Goal: Information Seeking & Learning: Check status

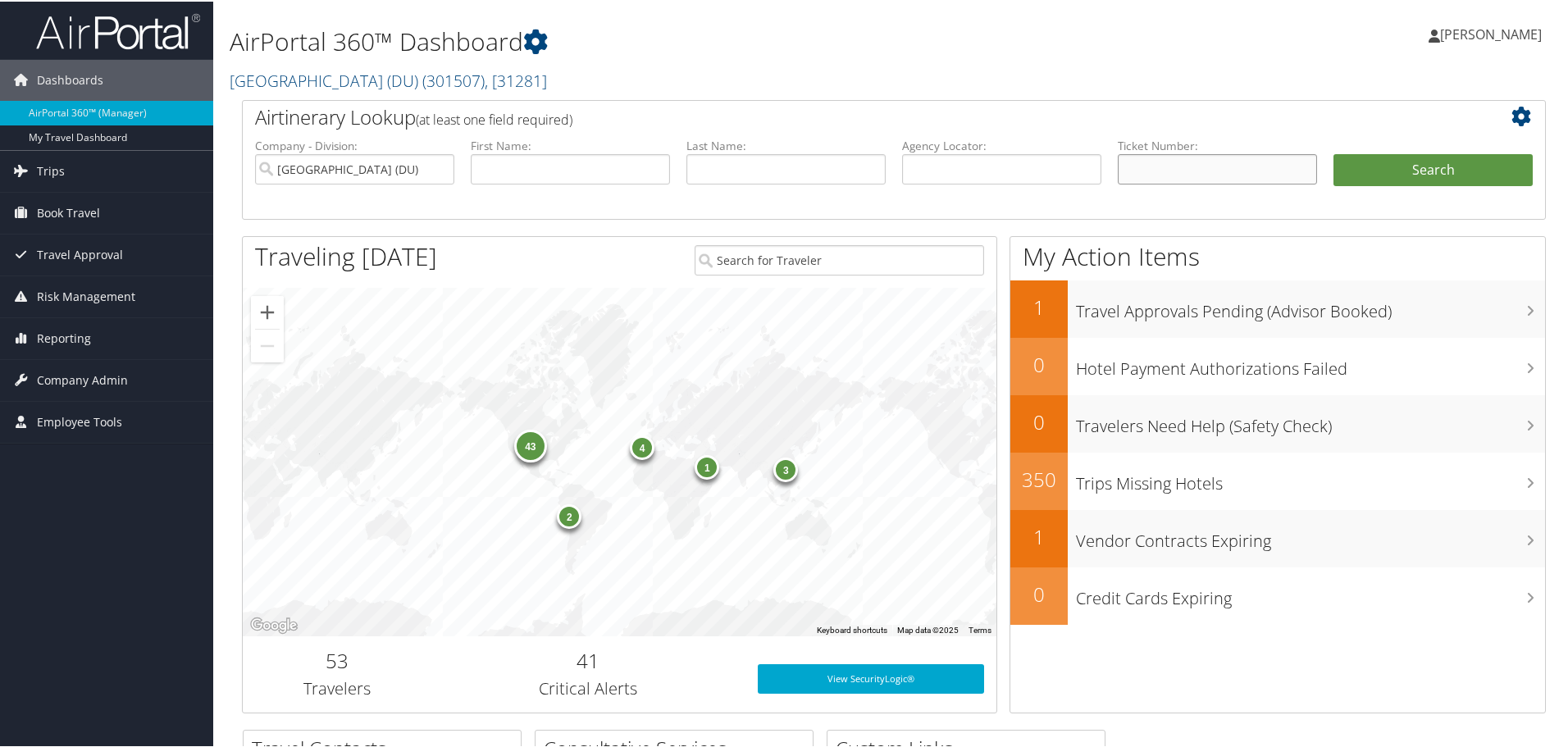
click at [1198, 175] on input "text" at bounding box center [1217, 167] width 200 height 30
click at [1161, 157] on input "text" at bounding box center [1217, 167] width 200 height 30
paste input "ZN41ME"
type input "ZN41ME"
click at [1400, 171] on button "Search" at bounding box center [1432, 168] width 200 height 33
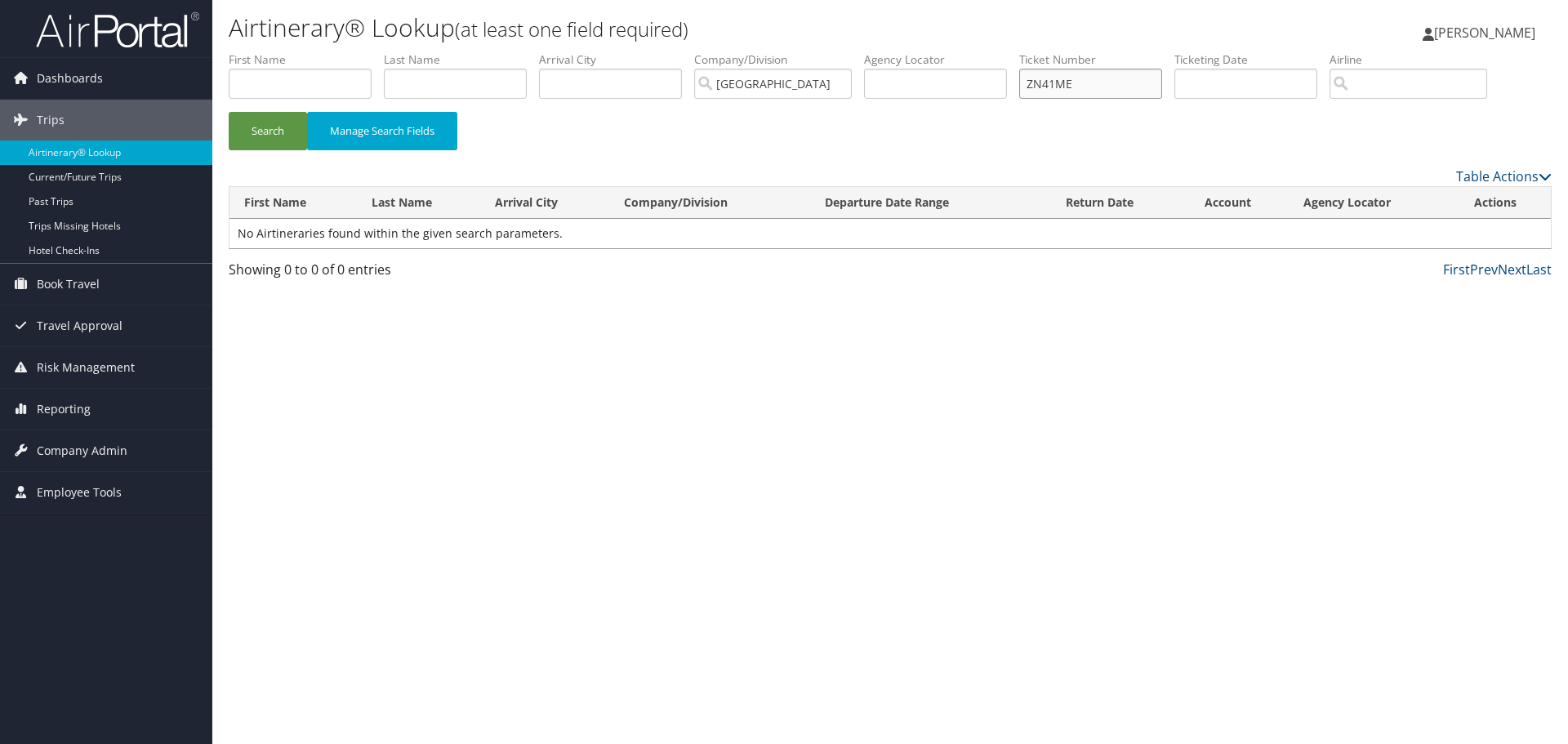
drag, startPoint x: 1085, startPoint y: 84, endPoint x: 962, endPoint y: 87, distance: 123.0
click at [962, 52] on ul "First Name Last Name Departure City Arrival City Company/Division University of…" at bounding box center [889, 52] width 1322 height 0
click at [429, 84] on input "text" at bounding box center [455, 83] width 142 height 30
click at [229, 112] on button "Search" at bounding box center [268, 130] width 79 height 38
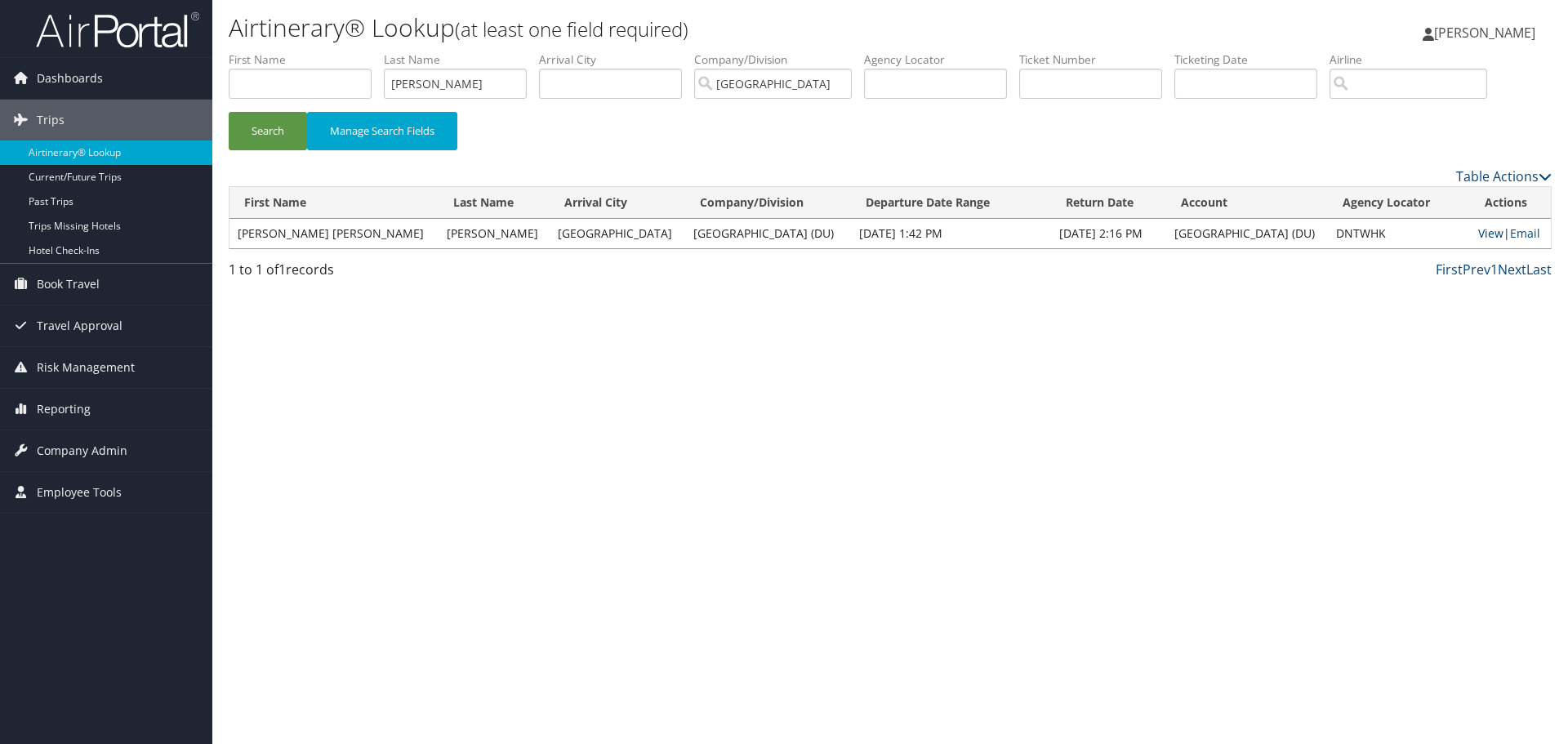
click at [1478, 232] on link "View" at bounding box center [1490, 232] width 25 height 16
click at [504, 80] on input "pretto" at bounding box center [455, 83] width 142 height 30
paste input "FISHBEIN"
click at [229, 112] on button "Search" at bounding box center [268, 130] width 79 height 38
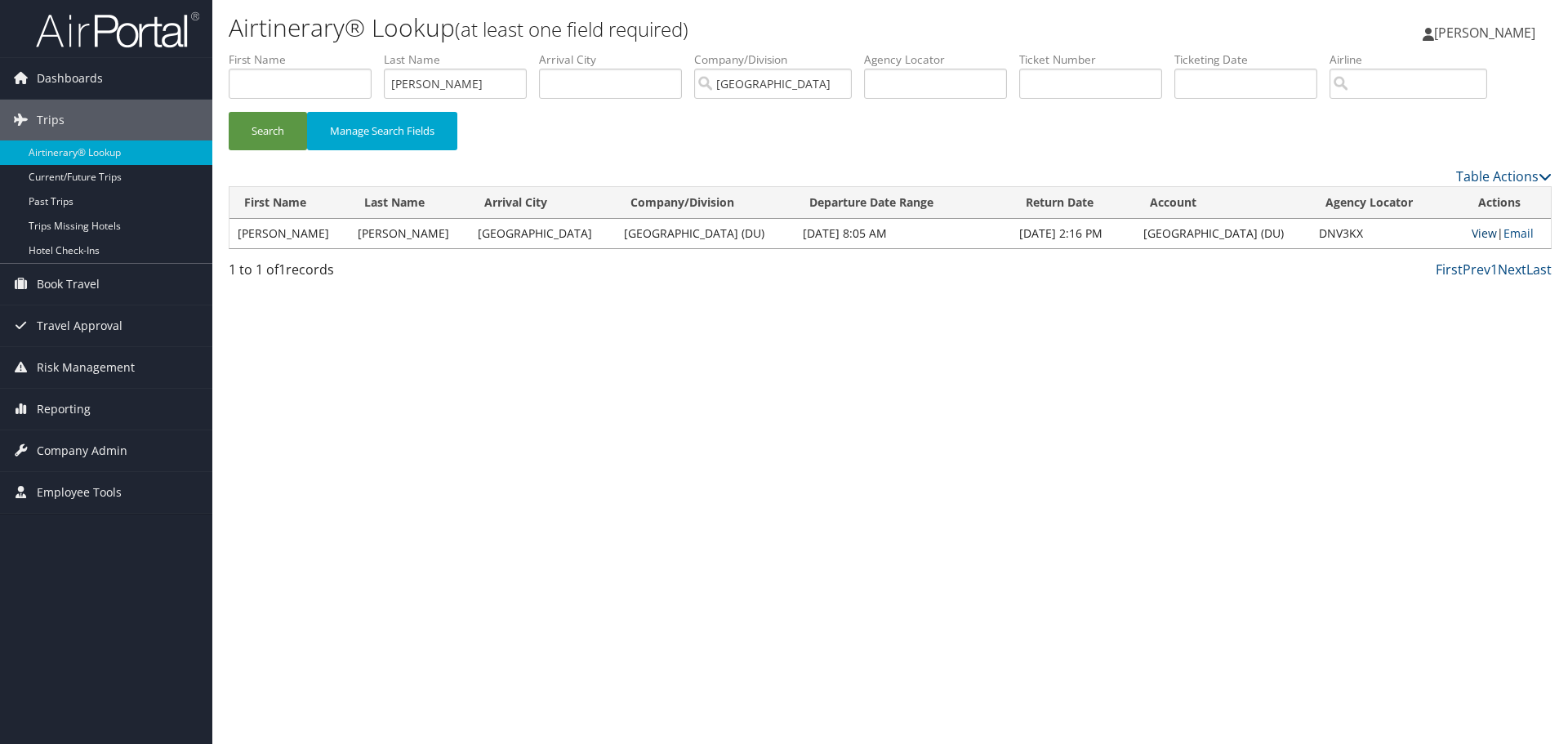
click at [1472, 237] on link "View" at bounding box center [1484, 232] width 25 height 16
click at [448, 80] on input "FISHBEIN" at bounding box center [455, 83] width 142 height 30
click at [451, 80] on input "FISHBEIN" at bounding box center [455, 83] width 142 height 30
paste input "VELARDE"
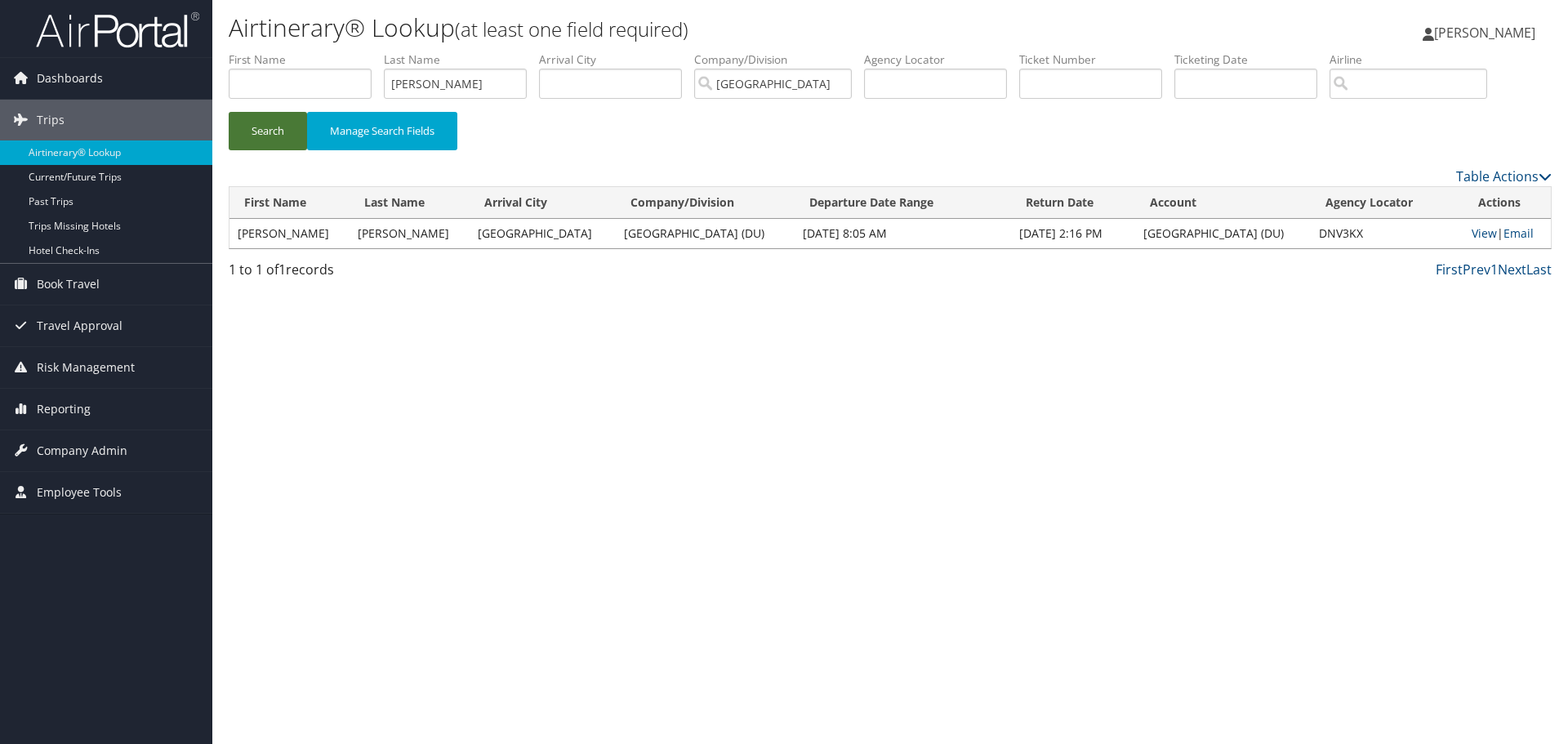
click at [262, 135] on button "Search" at bounding box center [268, 130] width 79 height 38
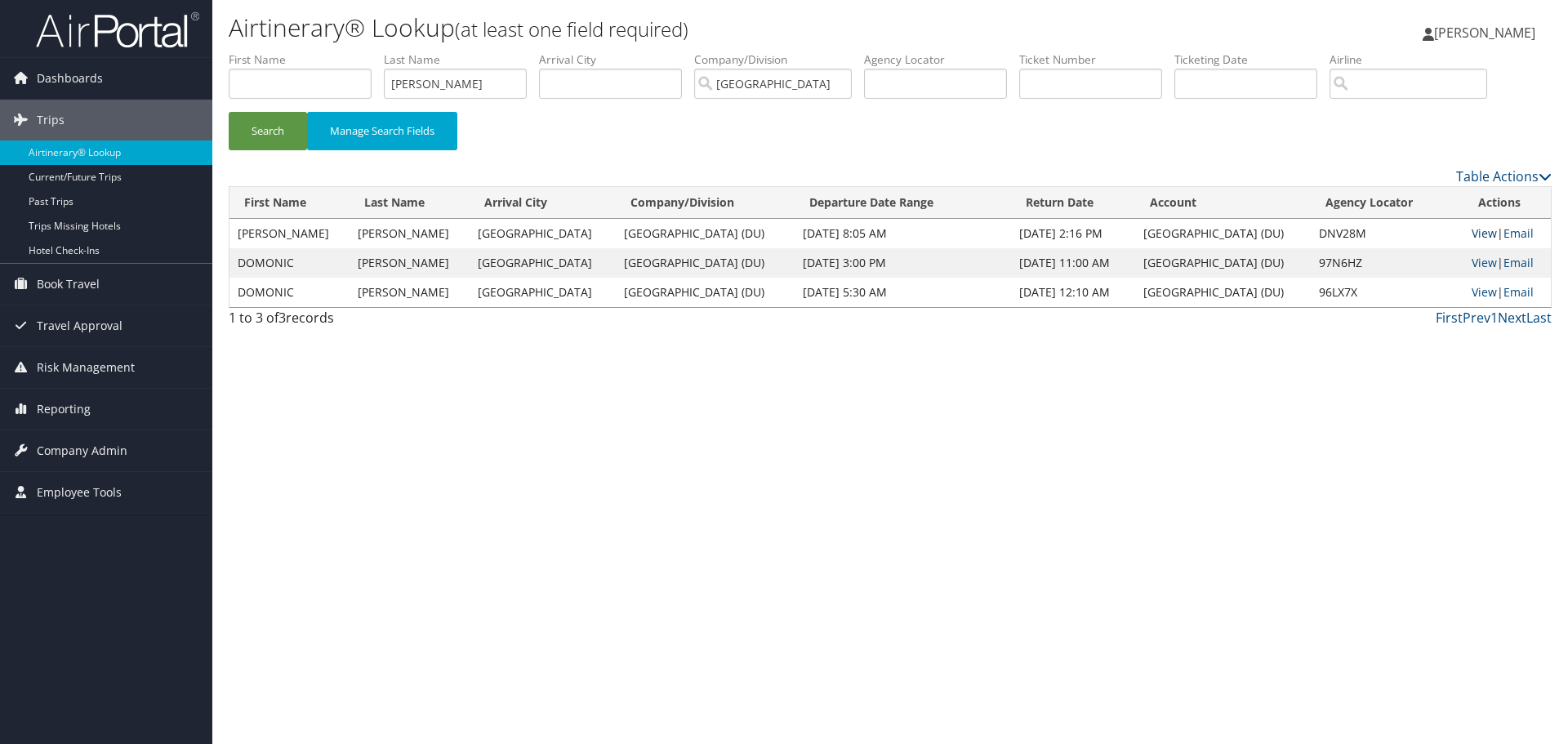
click at [1480, 233] on link "View" at bounding box center [1484, 232] width 25 height 16
click at [456, 79] on input "VELARDE" at bounding box center [455, 83] width 142 height 30
paste input "RODRIGUEZ"
click at [256, 126] on button "Search" at bounding box center [268, 130] width 79 height 38
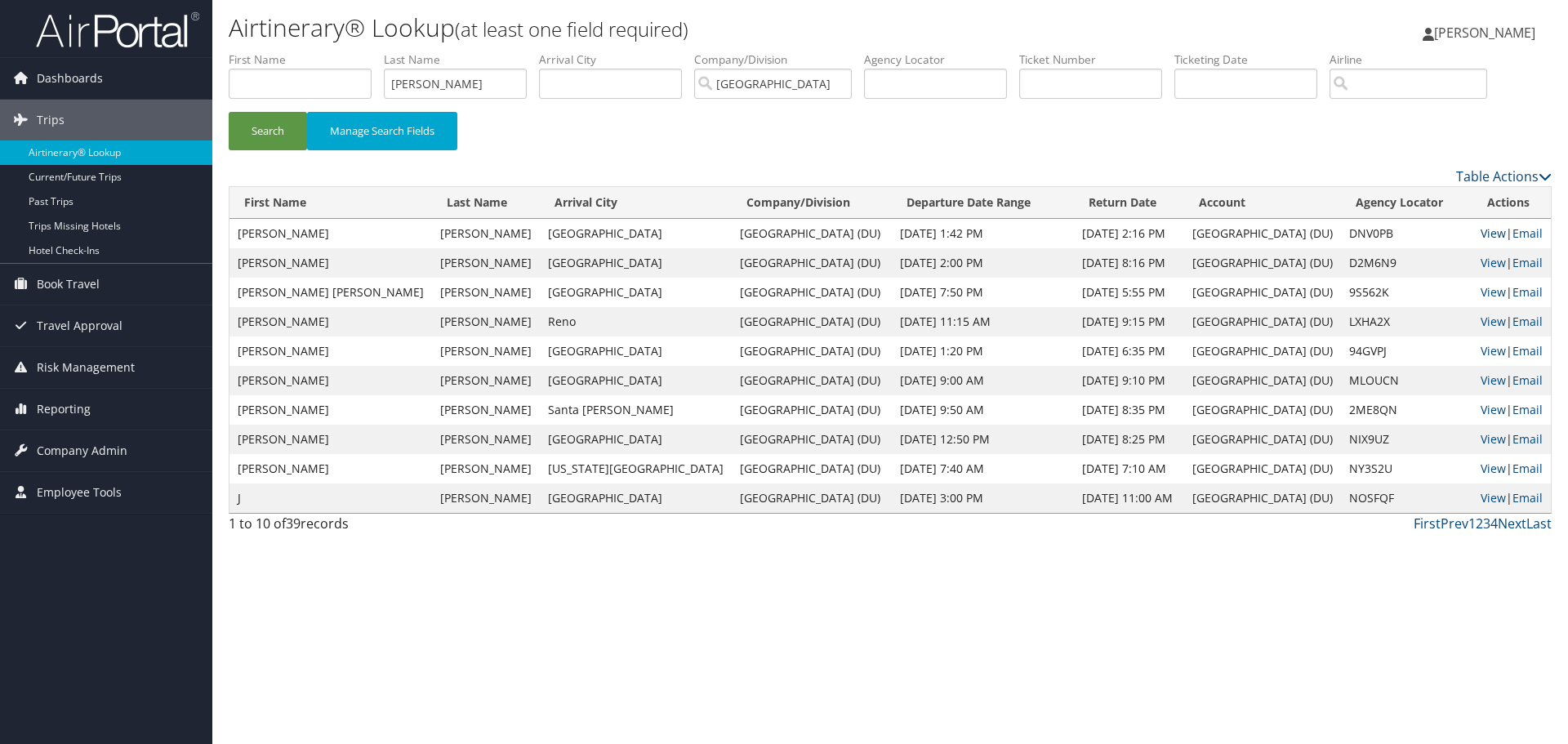
click at [1480, 232] on link "View" at bounding box center [1492, 232] width 25 height 16
click at [497, 89] on input "RODRIGUEZ" at bounding box center [455, 83] width 142 height 30
paste input "FOURNIER"
click at [273, 127] on button "Search" at bounding box center [268, 130] width 79 height 38
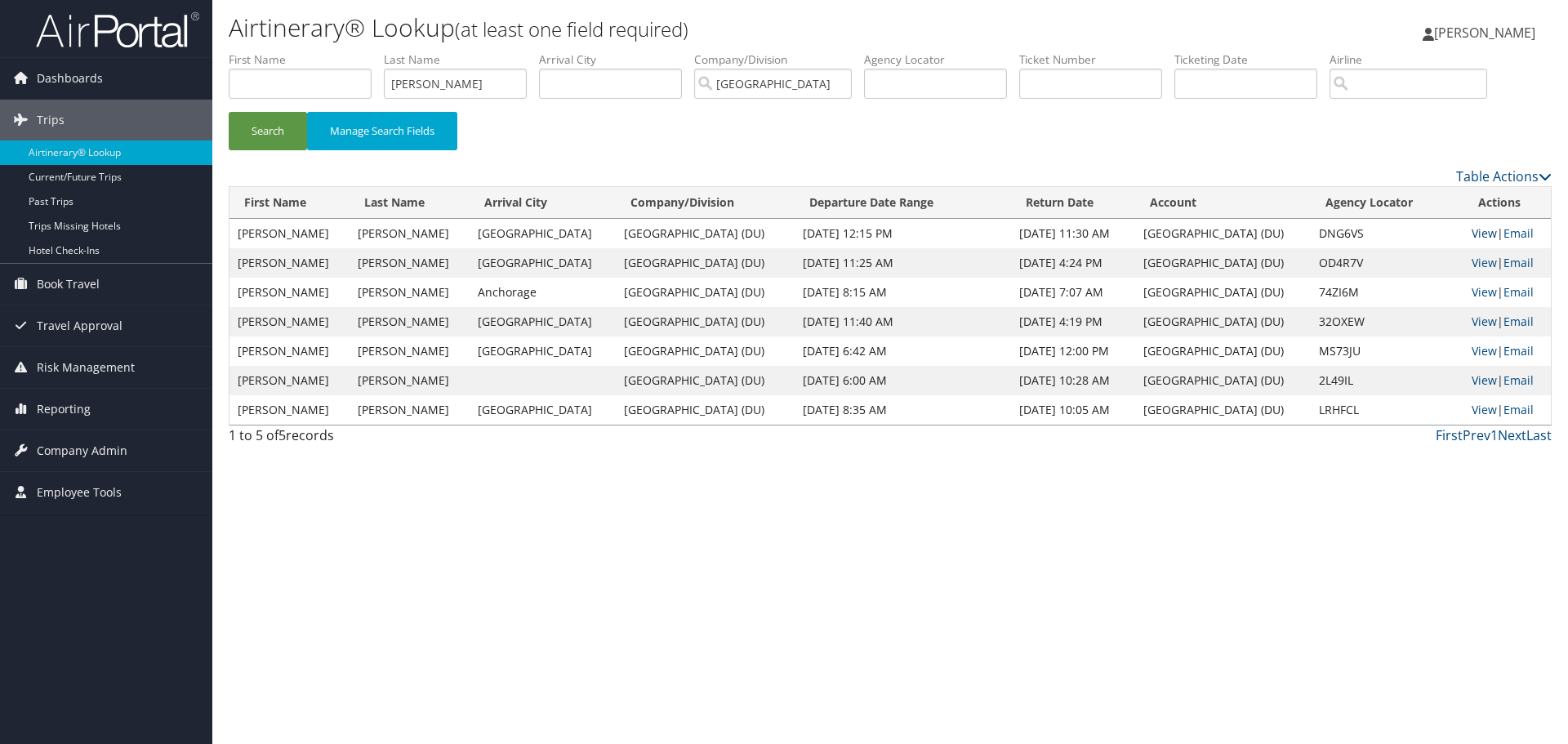
click at [1485, 231] on link "View" at bounding box center [1484, 232] width 25 height 16
click at [469, 88] on input "FOURNIER" at bounding box center [455, 83] width 142 height 30
paste input "VELVICK"
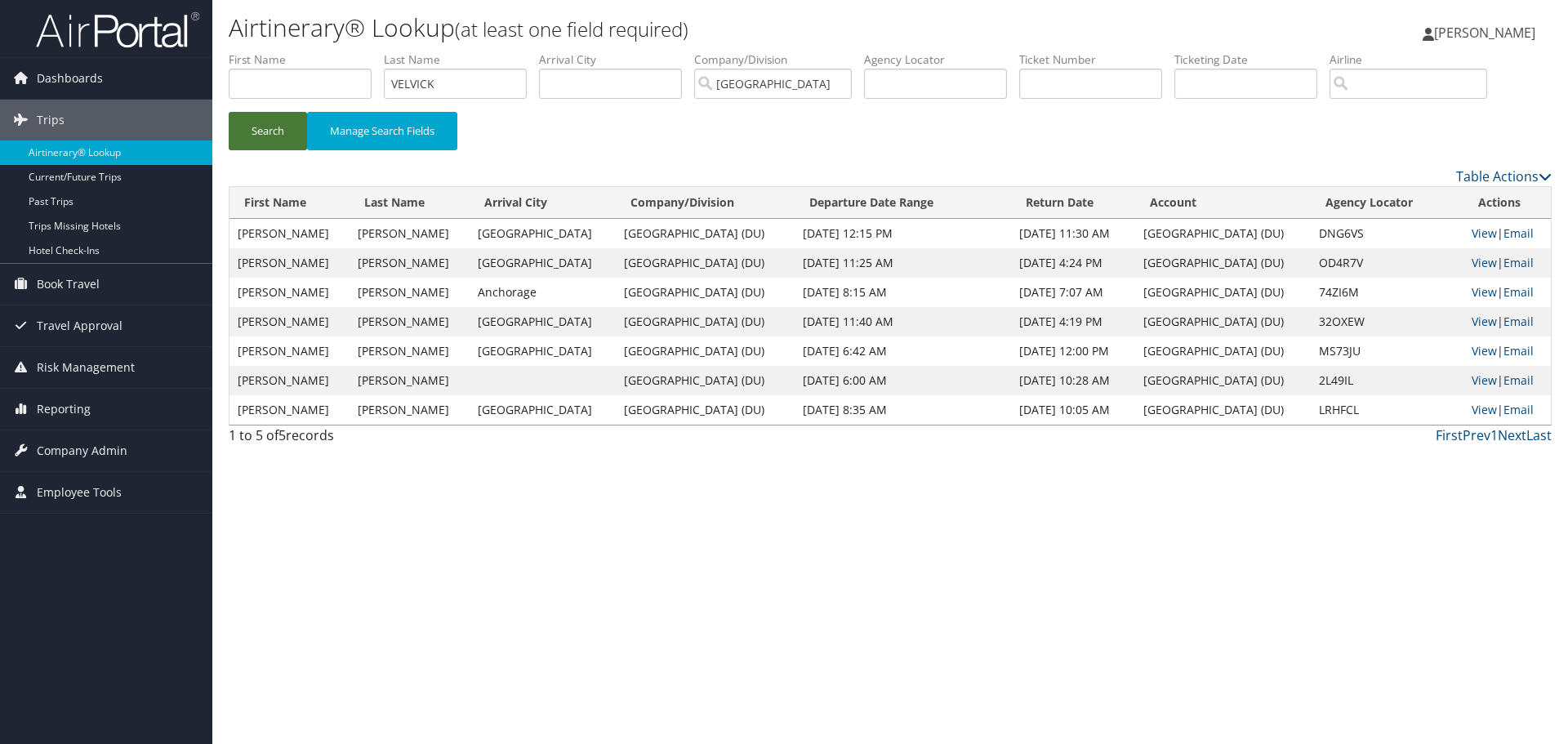
click at [266, 140] on button "Search" at bounding box center [268, 130] width 79 height 38
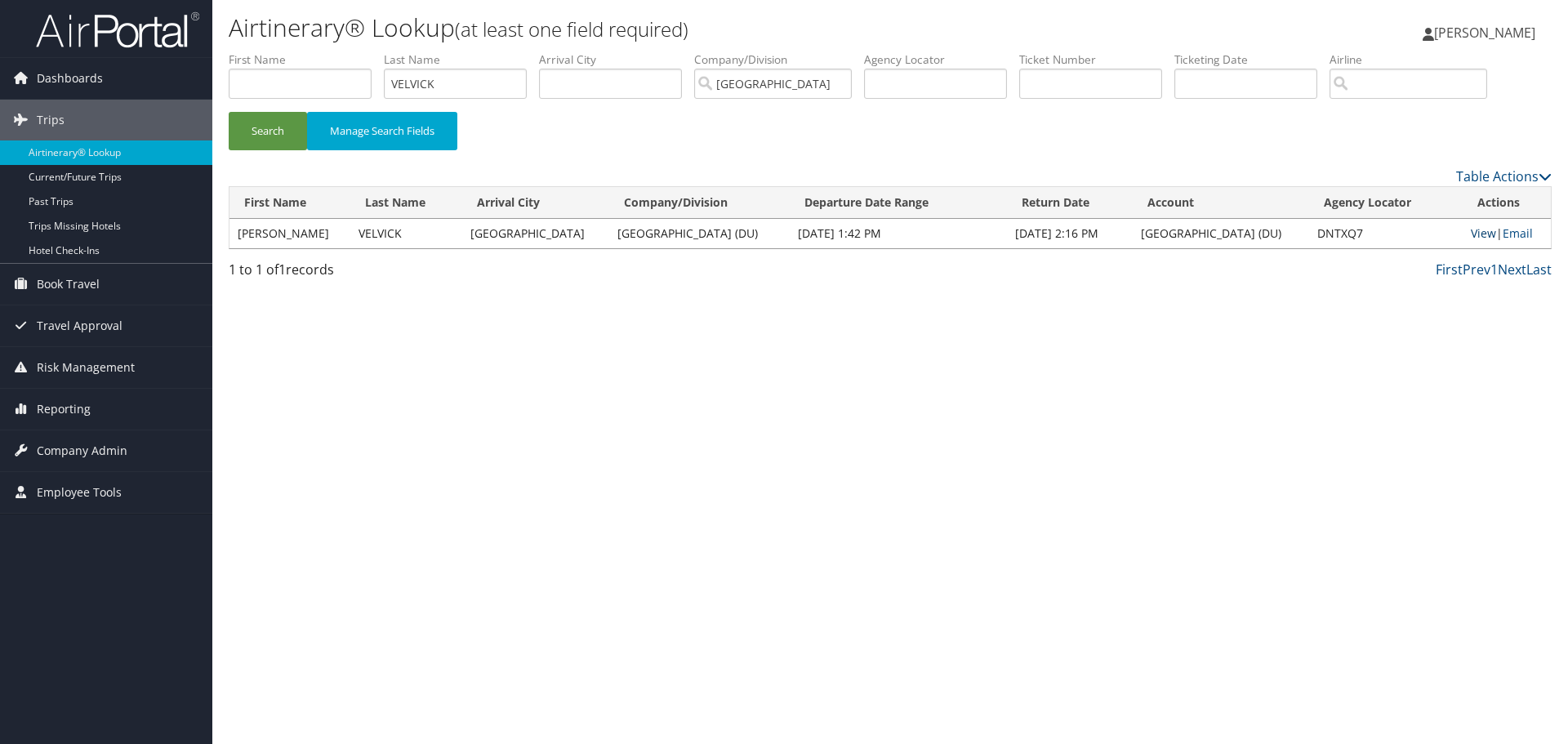
click at [1478, 233] on link "View" at bounding box center [1483, 232] width 25 height 16
click at [467, 85] on input "VELVICK" at bounding box center [455, 83] width 142 height 30
click at [229, 112] on button "Search" at bounding box center [268, 130] width 79 height 38
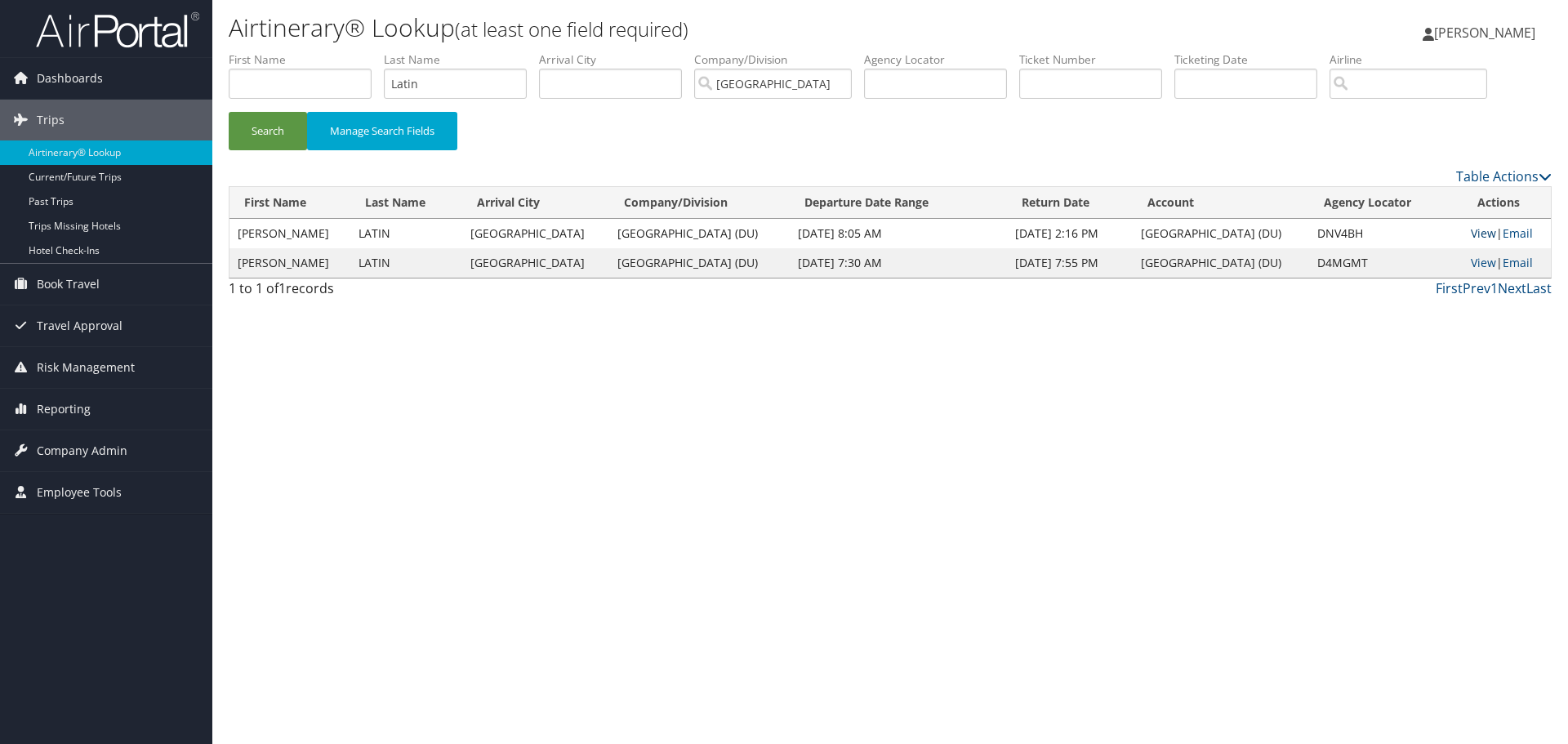
click at [1476, 234] on link "View" at bounding box center [1483, 232] width 25 height 16
click at [460, 87] on input "Latin" at bounding box center [455, 83] width 142 height 30
paste input "DINGELDEIN"
click at [270, 126] on button "Search" at bounding box center [268, 130] width 79 height 38
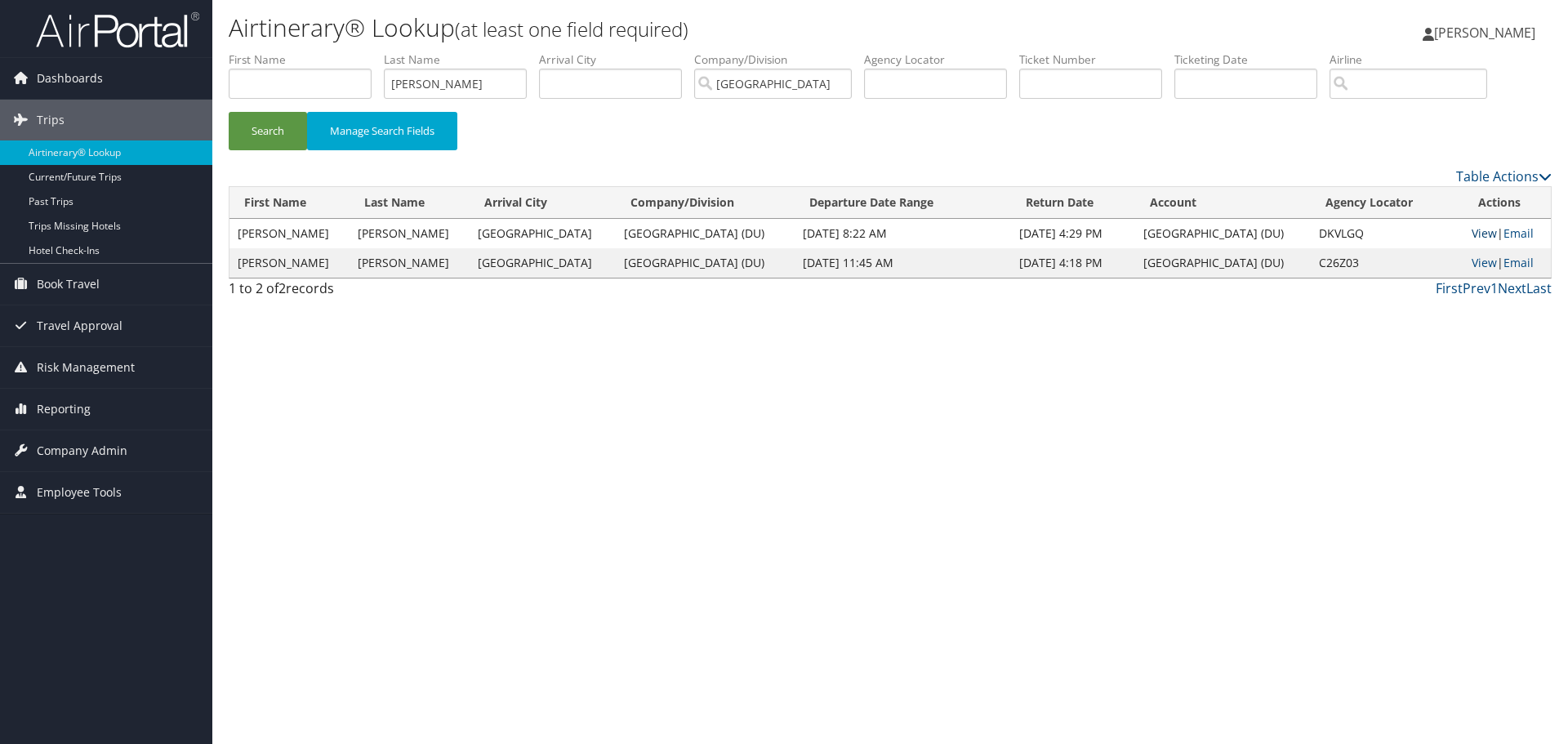
click at [1480, 227] on link "View" at bounding box center [1484, 232] width 25 height 16
click at [468, 84] on input "DINGELDEIN" at bounding box center [455, 83] width 142 height 30
type input "clements"
click at [229, 112] on button "Search" at bounding box center [268, 130] width 79 height 38
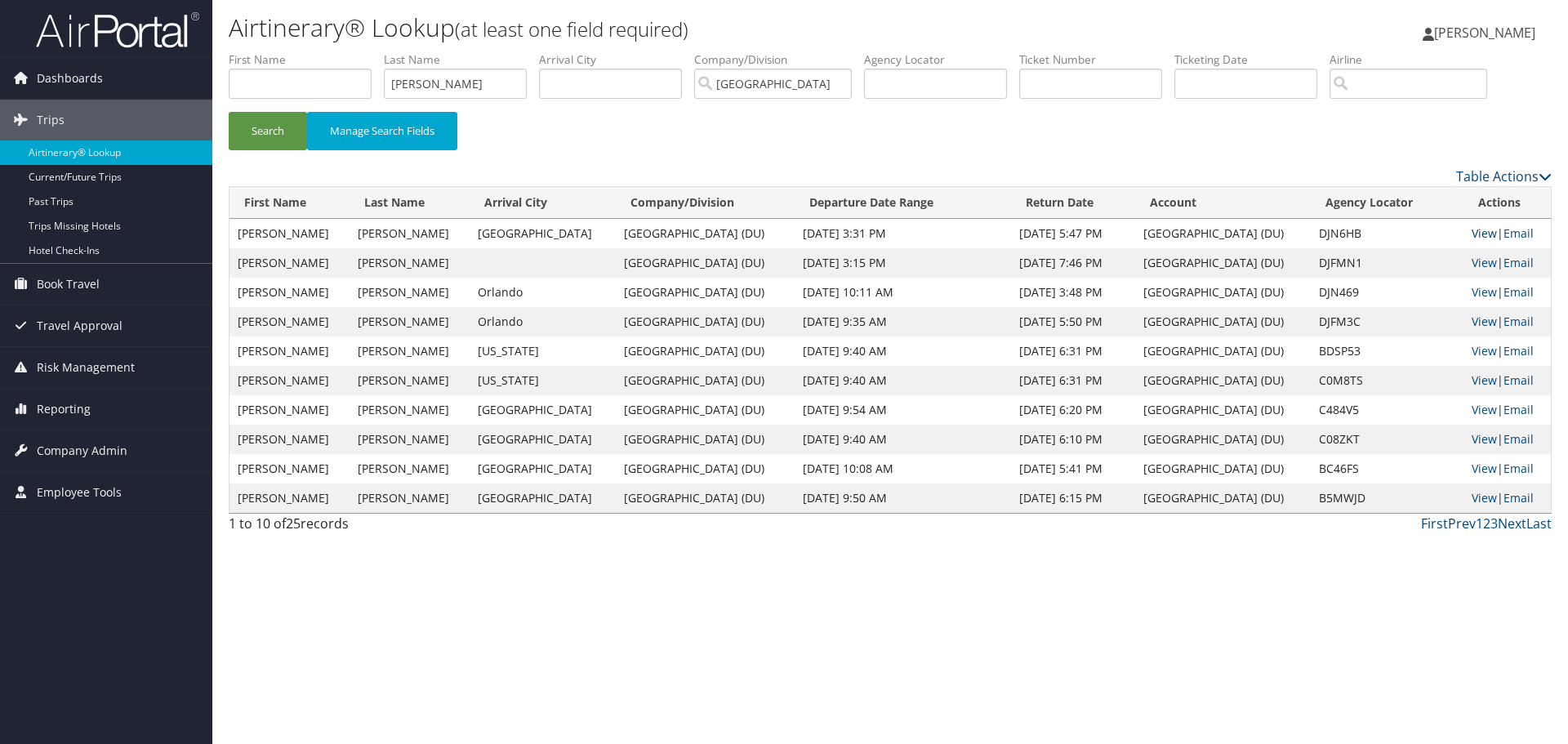
click at [1479, 231] on link "View" at bounding box center [1484, 232] width 25 height 16
click at [470, 90] on input "clements" at bounding box center [455, 83] width 142 height 30
click at [1454, 86] on input "search" at bounding box center [1408, 83] width 157 height 30
click at [1219, 85] on input "text" at bounding box center [1246, 83] width 142 height 30
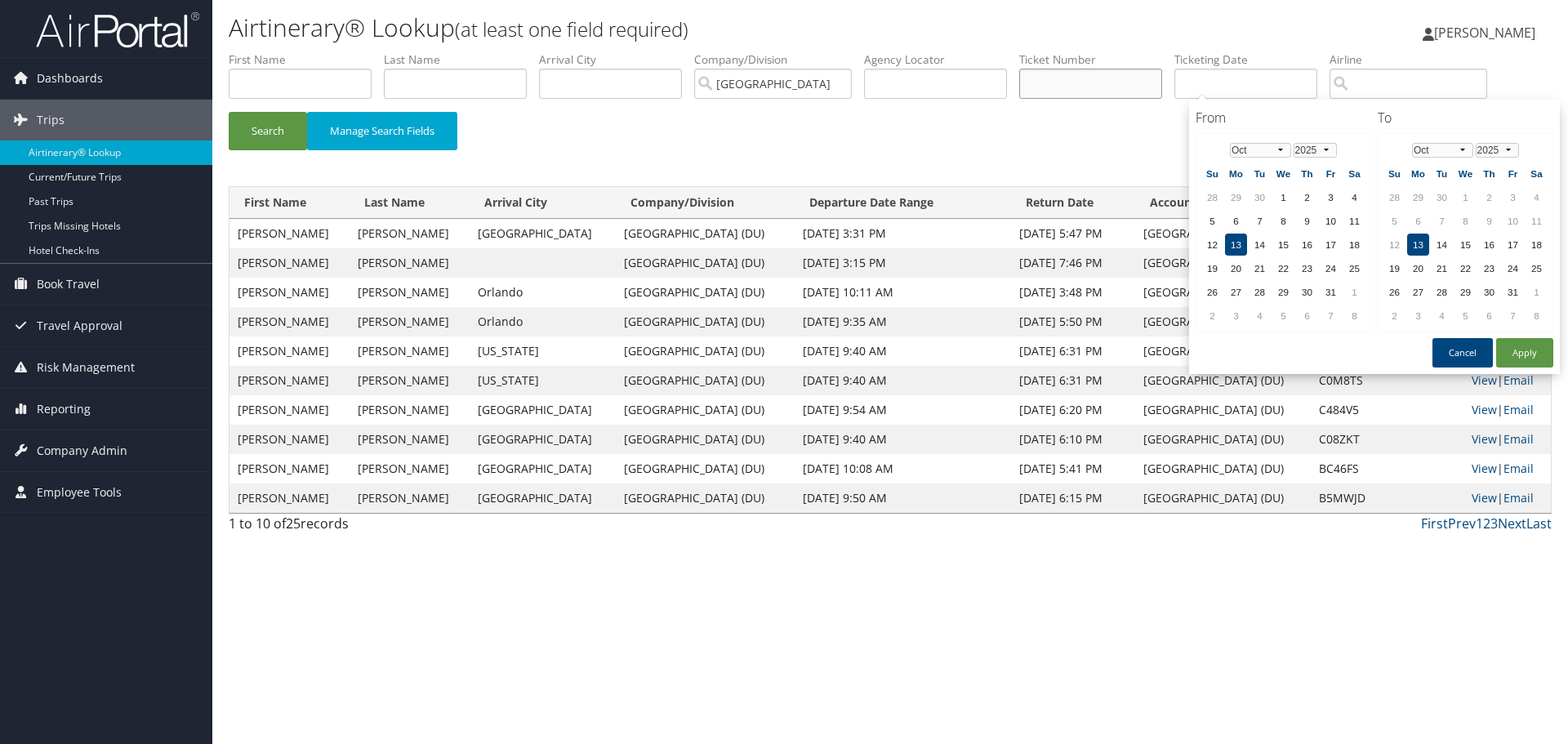
click at [1096, 84] on input "text" at bounding box center [1090, 83] width 142 height 30
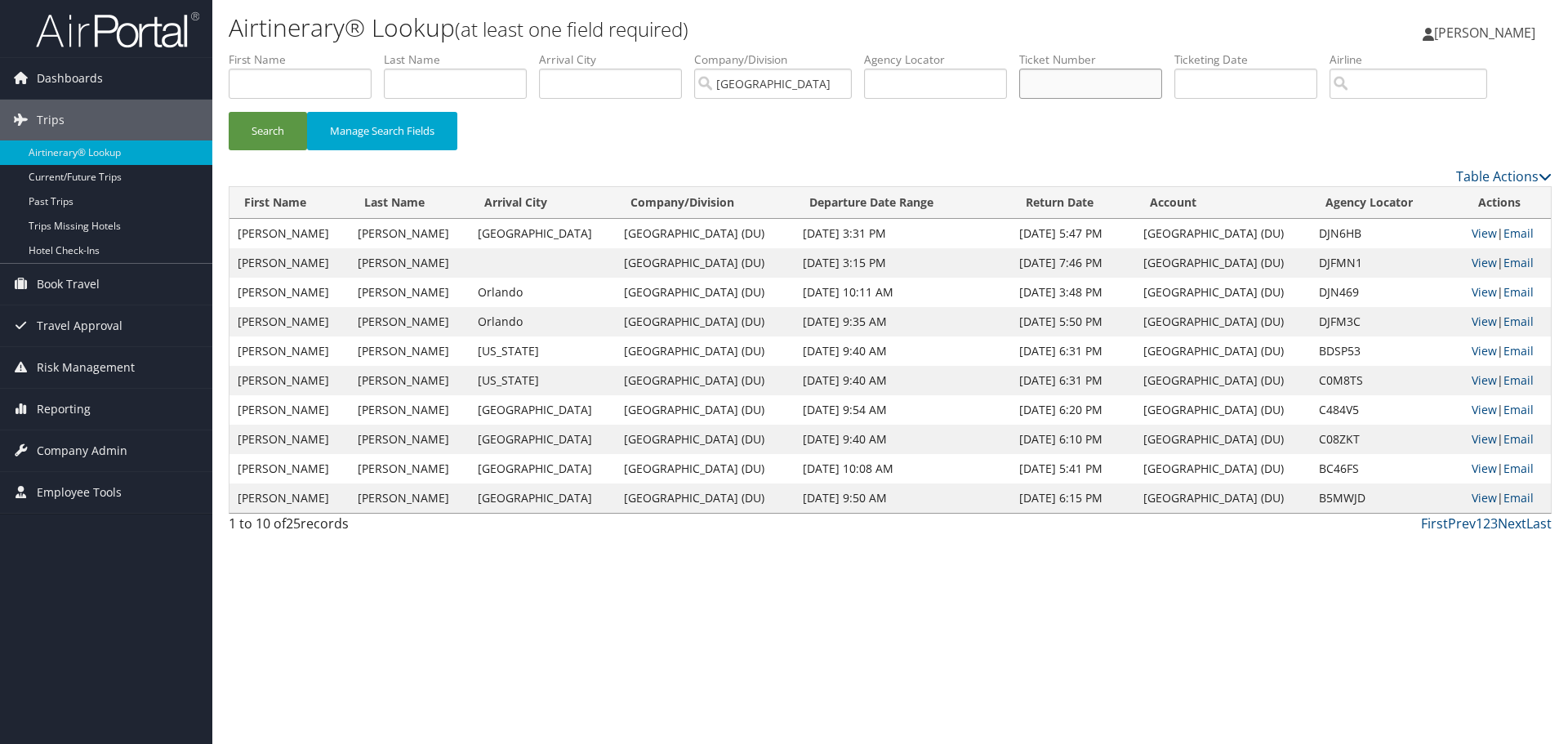
paste input "8900897963663"
click at [229, 112] on button "Search" at bounding box center [268, 130] width 79 height 38
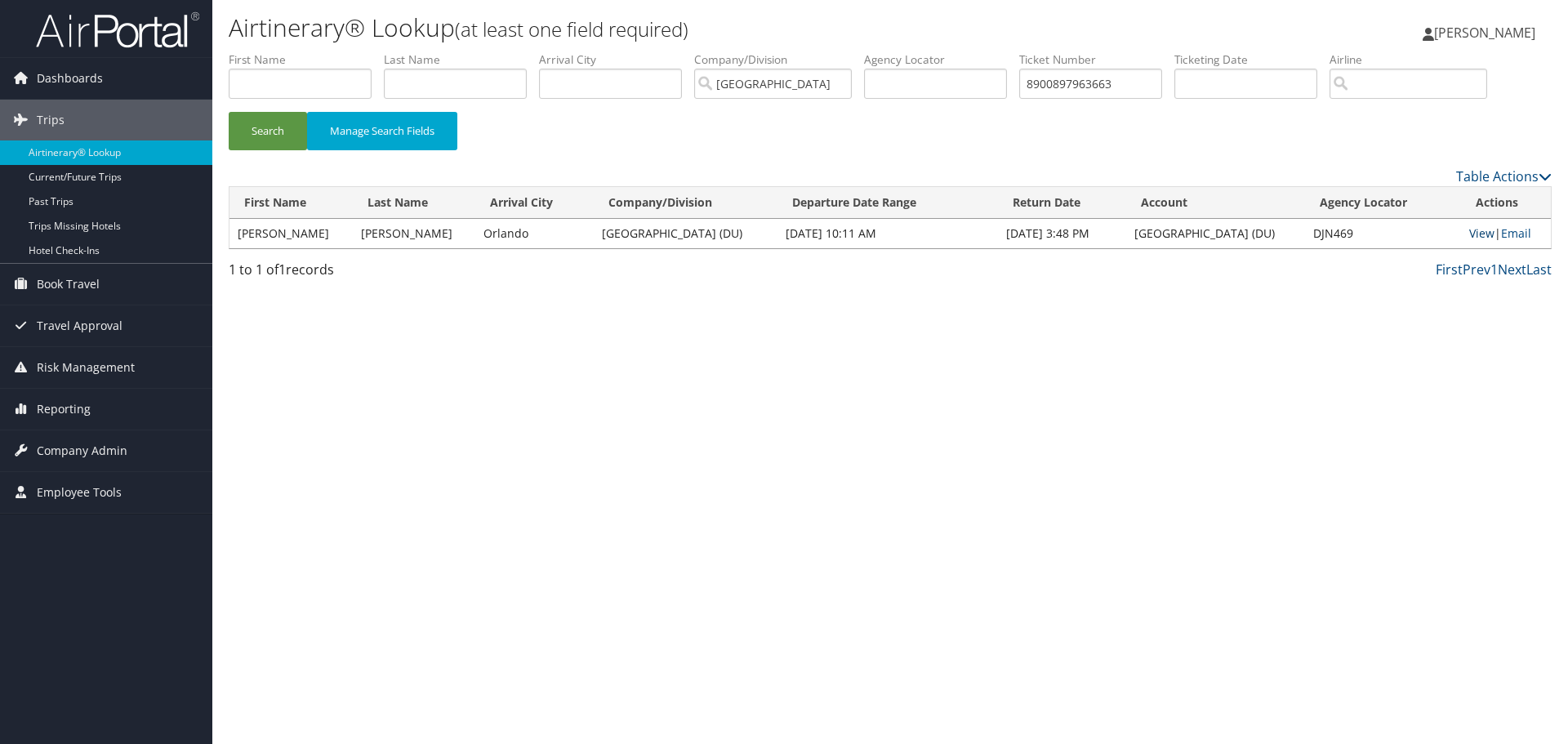
click at [1479, 235] on link "View" at bounding box center [1481, 232] width 25 height 16
click at [1056, 91] on input "8900897963663" at bounding box center [1090, 83] width 142 height 30
paste input "58"
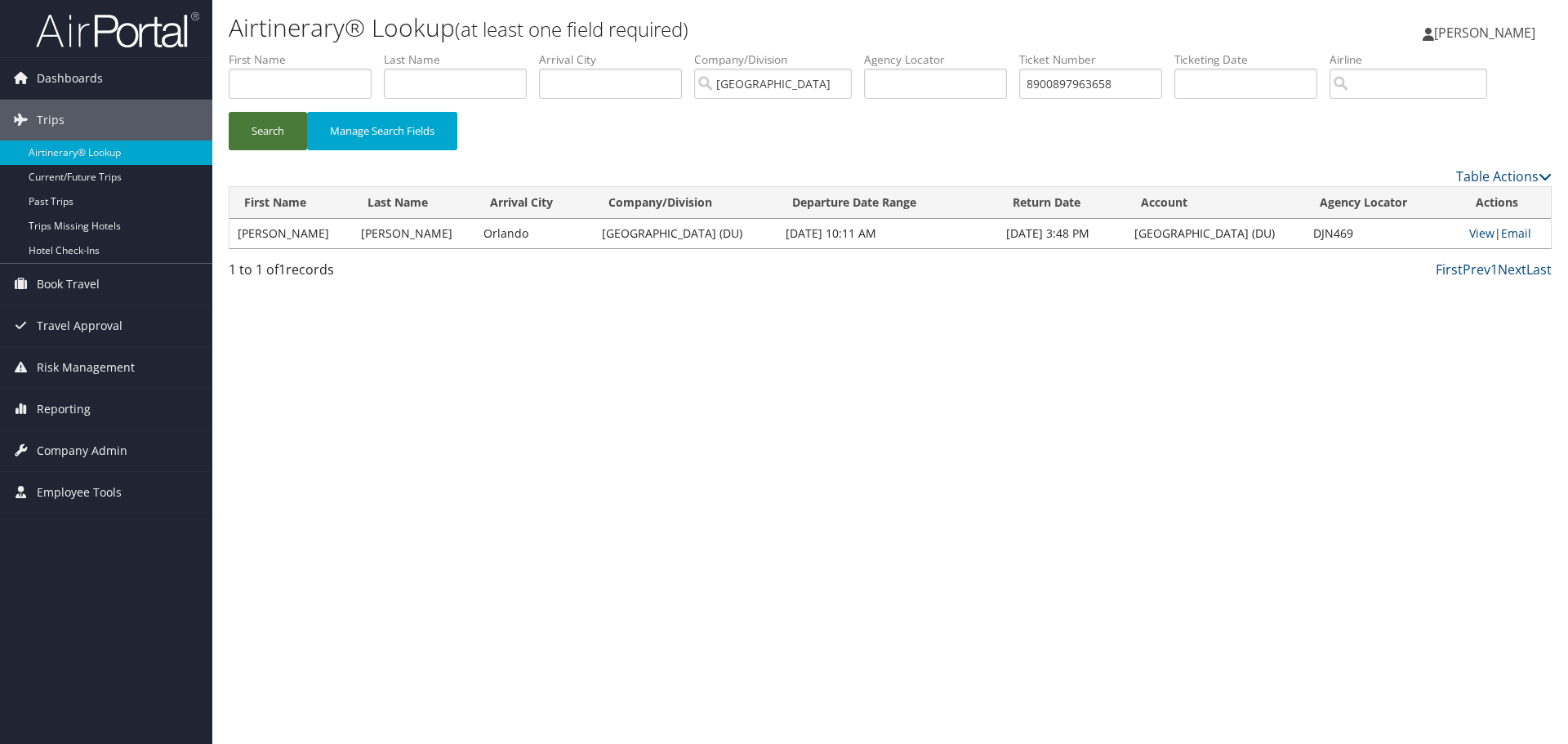
click at [291, 127] on button "Search" at bounding box center [268, 130] width 79 height 38
click at [1479, 234] on link "View" at bounding box center [1483, 232] width 25 height 16
click at [1145, 84] on input "8900897963658" at bounding box center [1090, 83] width 142 height 30
click at [1146, 84] on input "8900897963658" at bounding box center [1090, 83] width 142 height 30
paste input "55590"
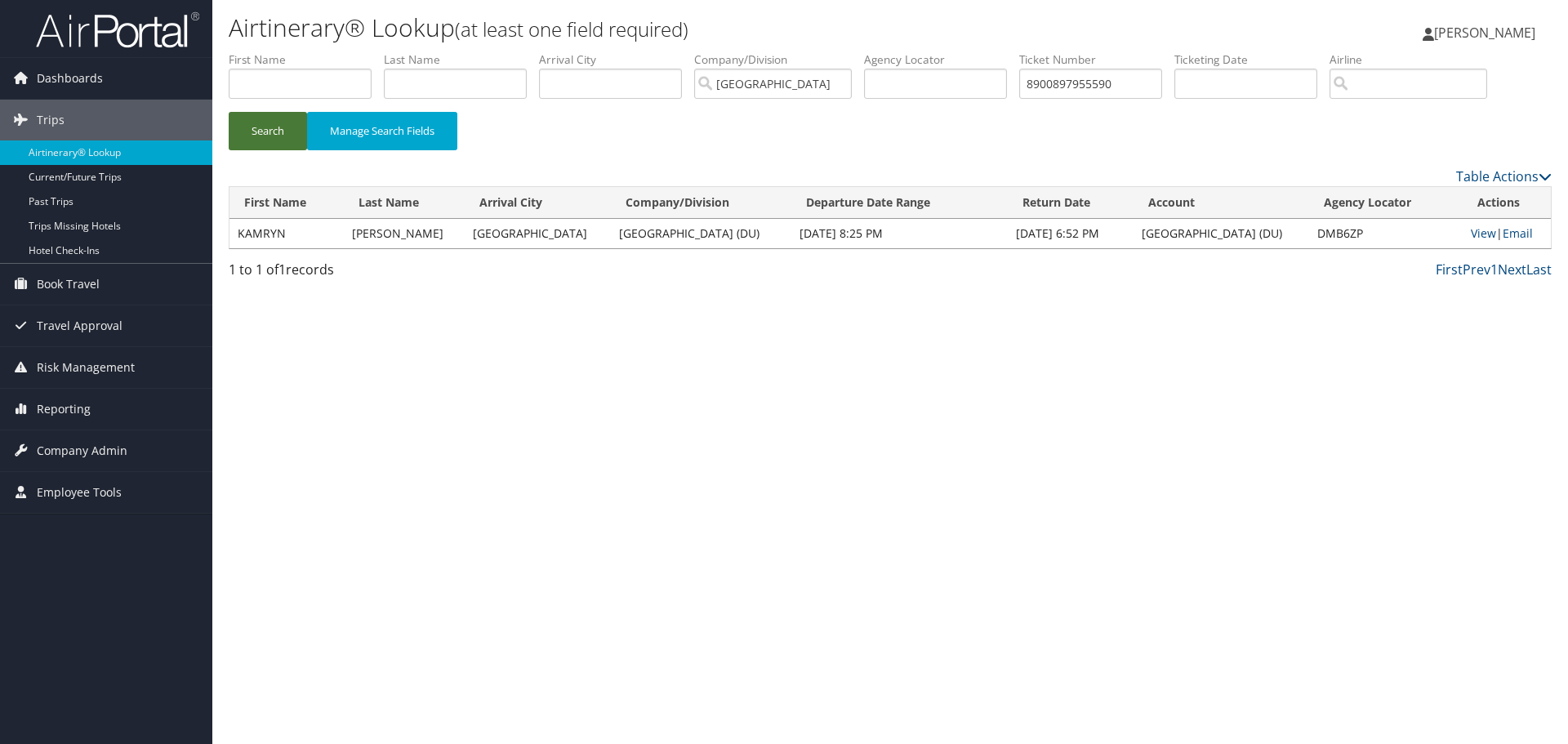
click at [261, 136] on button "Search" at bounding box center [268, 130] width 79 height 38
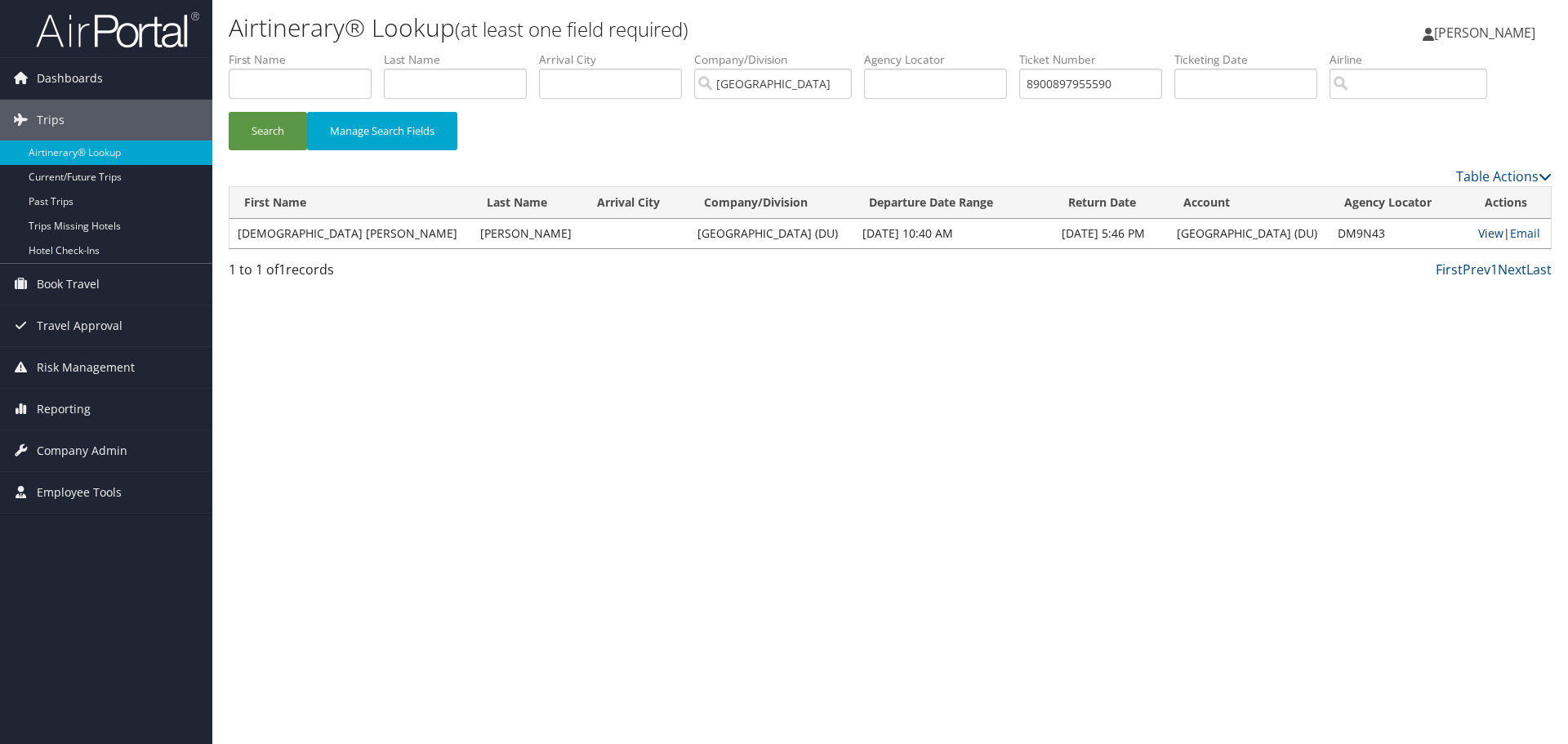
click at [1478, 234] on link "View" at bounding box center [1490, 232] width 25 height 16
click at [1060, 76] on input "8900897955590" at bounding box center [1090, 83] width 142 height 30
paste input "48531"
click at [229, 112] on button "Search" at bounding box center [268, 130] width 79 height 38
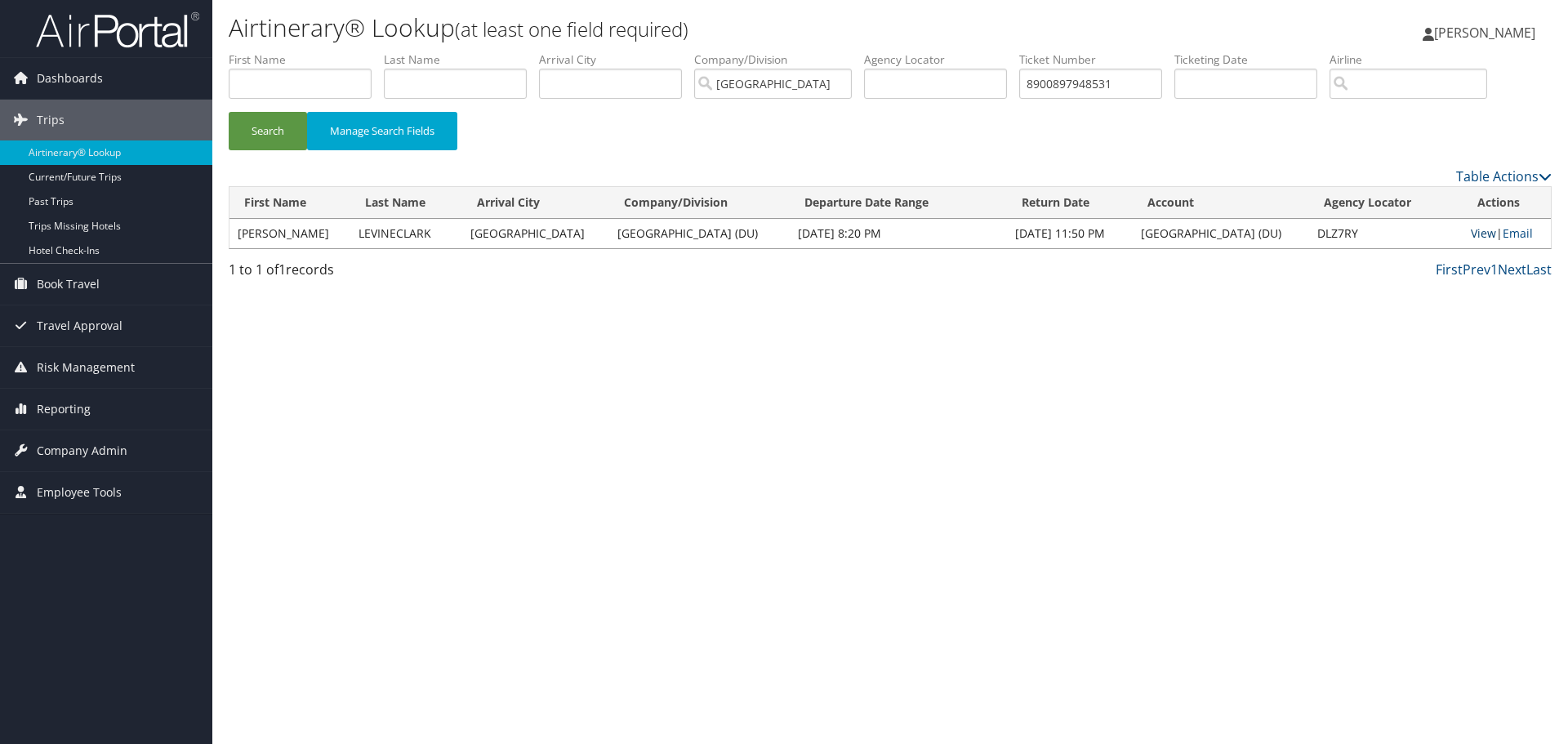
click at [1480, 238] on link "View" at bounding box center [1483, 232] width 25 height 16
click at [1043, 91] on input "8900897948531" at bounding box center [1090, 83] width 142 height 30
paste input "367"
click at [262, 132] on button "Search" at bounding box center [268, 130] width 79 height 38
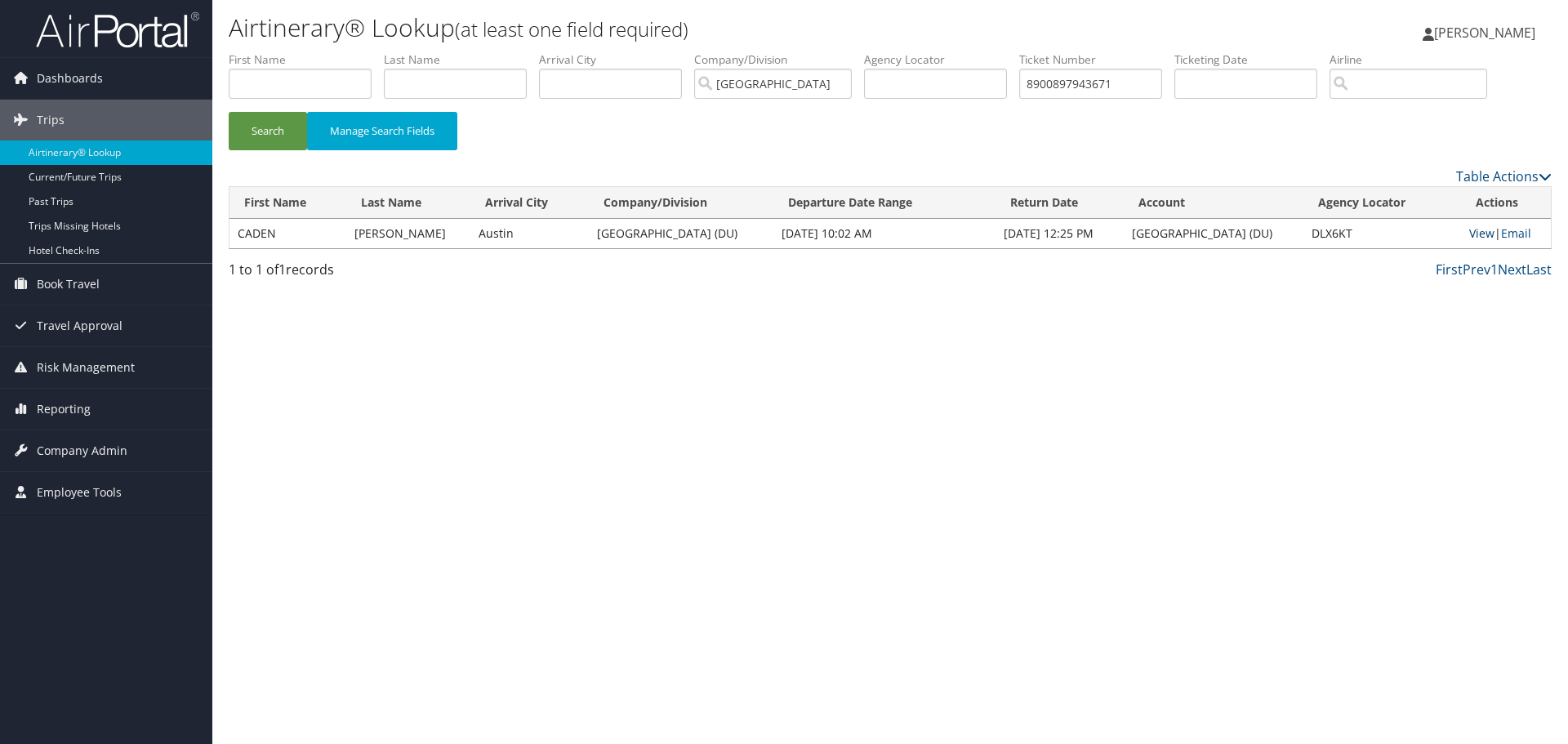
click at [1479, 232] on link "View" at bounding box center [1481, 232] width 25 height 16
click at [1095, 91] on input "8900897943671" at bounding box center [1090, 83] width 142 height 30
click at [1096, 91] on input "8900897943671" at bounding box center [1090, 83] width 142 height 30
click at [1097, 91] on input "8900897943671" at bounding box center [1090, 83] width 142 height 30
paste input "7311953713"
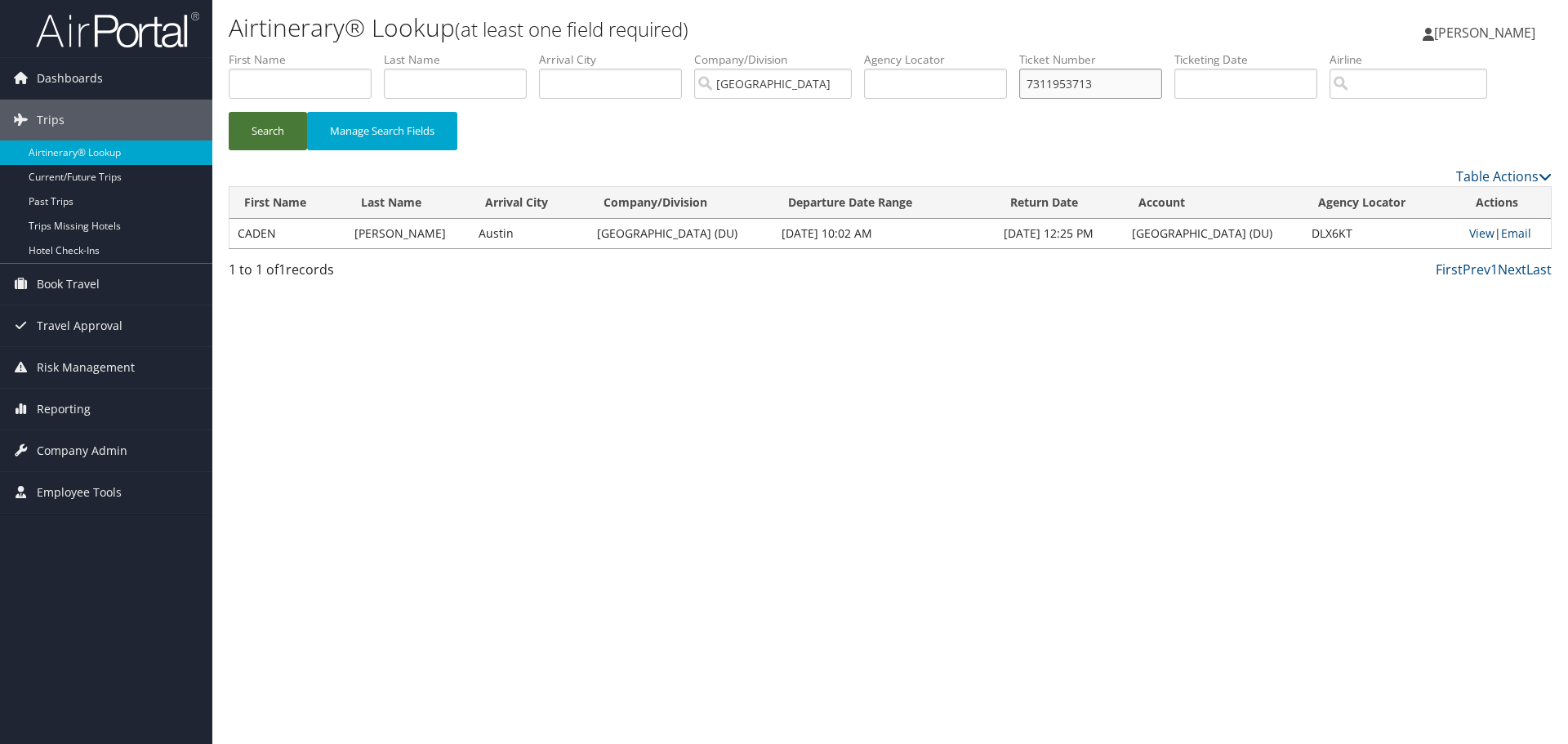
type input "7311953713"
click at [254, 130] on button "Search" at bounding box center [268, 130] width 79 height 38
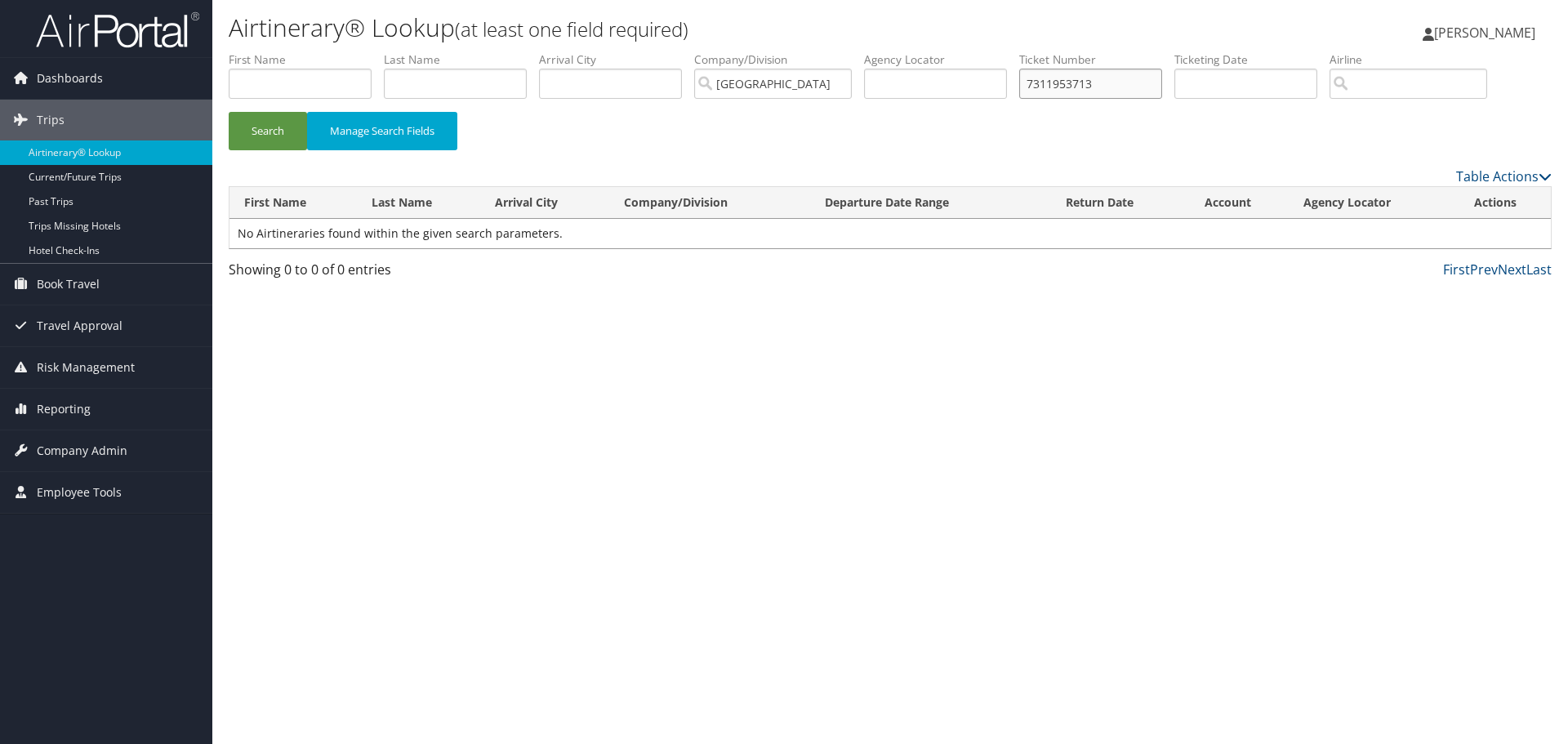
click at [1089, 88] on input "7311953713" at bounding box center [1090, 83] width 142 height 30
click at [252, 67] on label "First Name" at bounding box center [306, 59] width 156 height 16
click at [254, 83] on input "text" at bounding box center [300, 83] width 142 height 30
paste input "HUNTINGTON"
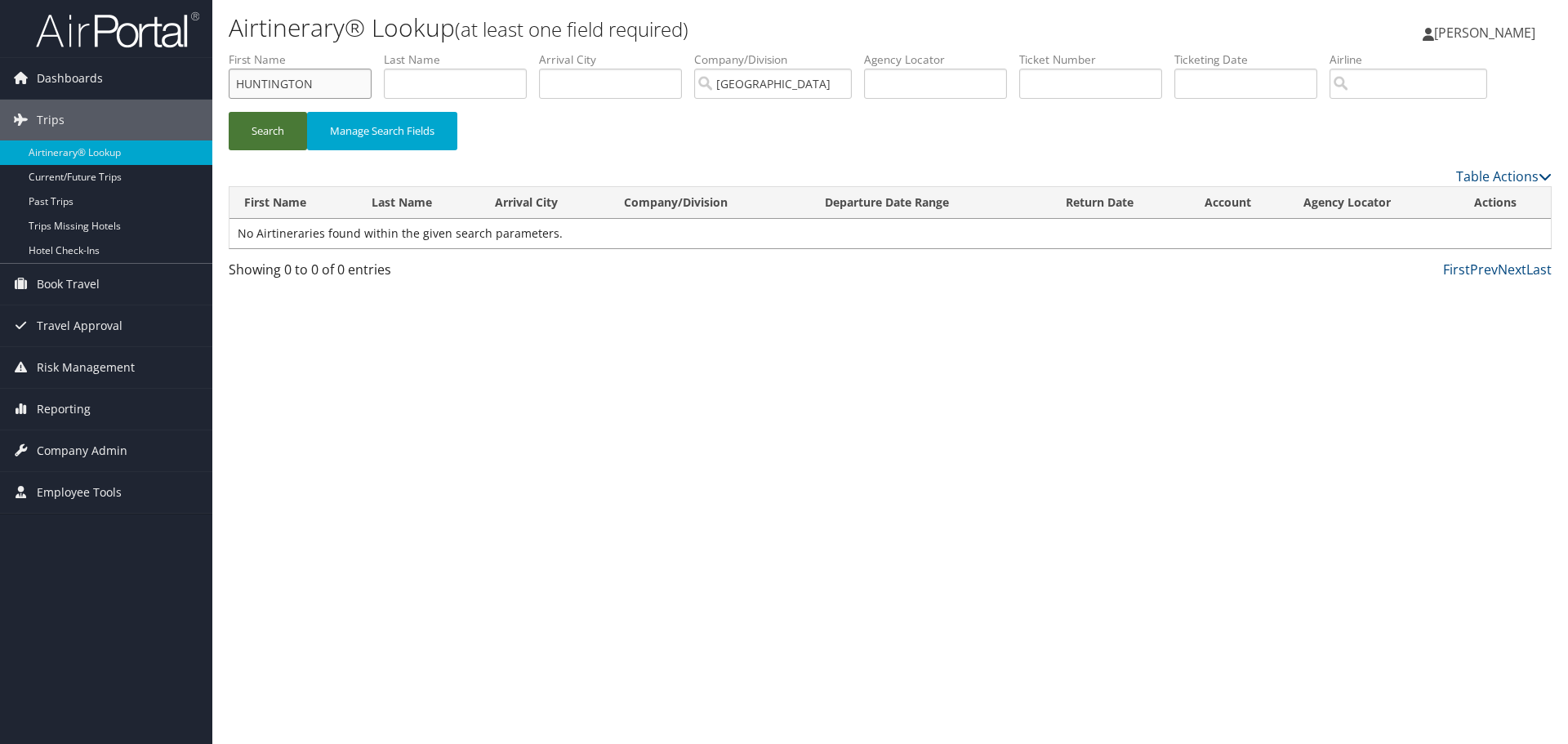
type input "HUNTINGTON"
click at [269, 123] on button "Search" at bounding box center [268, 130] width 79 height 38
drag, startPoint x: 313, startPoint y: 83, endPoint x: 156, endPoint y: 70, distance: 157.5
click at [157, 81] on div "Dashboards AirPortal 360™ (Manager) My Travel Dashboard Trips Airtinerary® Look…" at bounding box center [784, 372] width 1568 height 744
click at [1088, 93] on input "text" at bounding box center [1090, 83] width 142 height 30
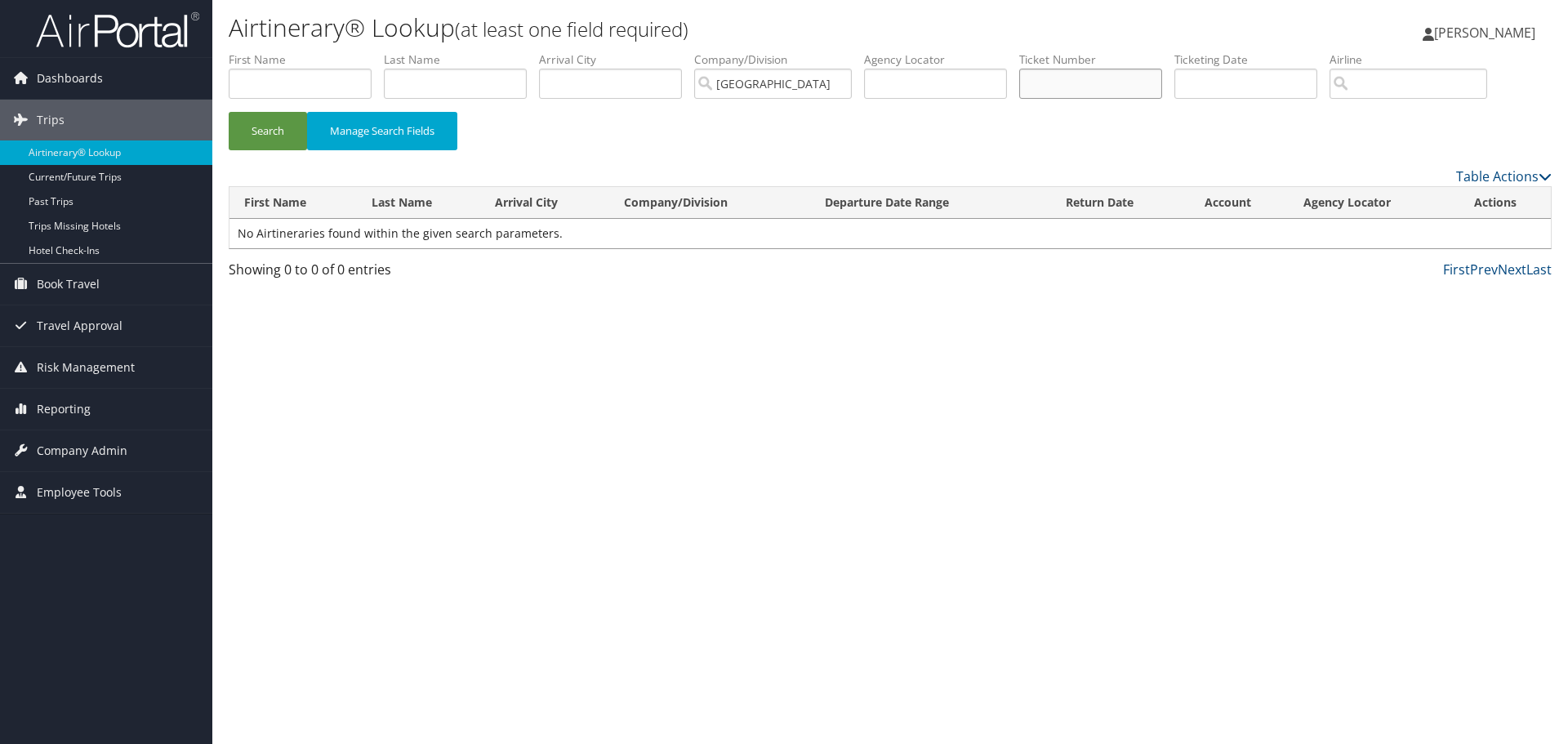
paste input "AER7311953713"
type input "AER7311953713"
click at [261, 134] on button "Search" at bounding box center [268, 130] width 79 height 38
click at [1070, 82] on input "AER7311953713" at bounding box center [1090, 83] width 142 height 30
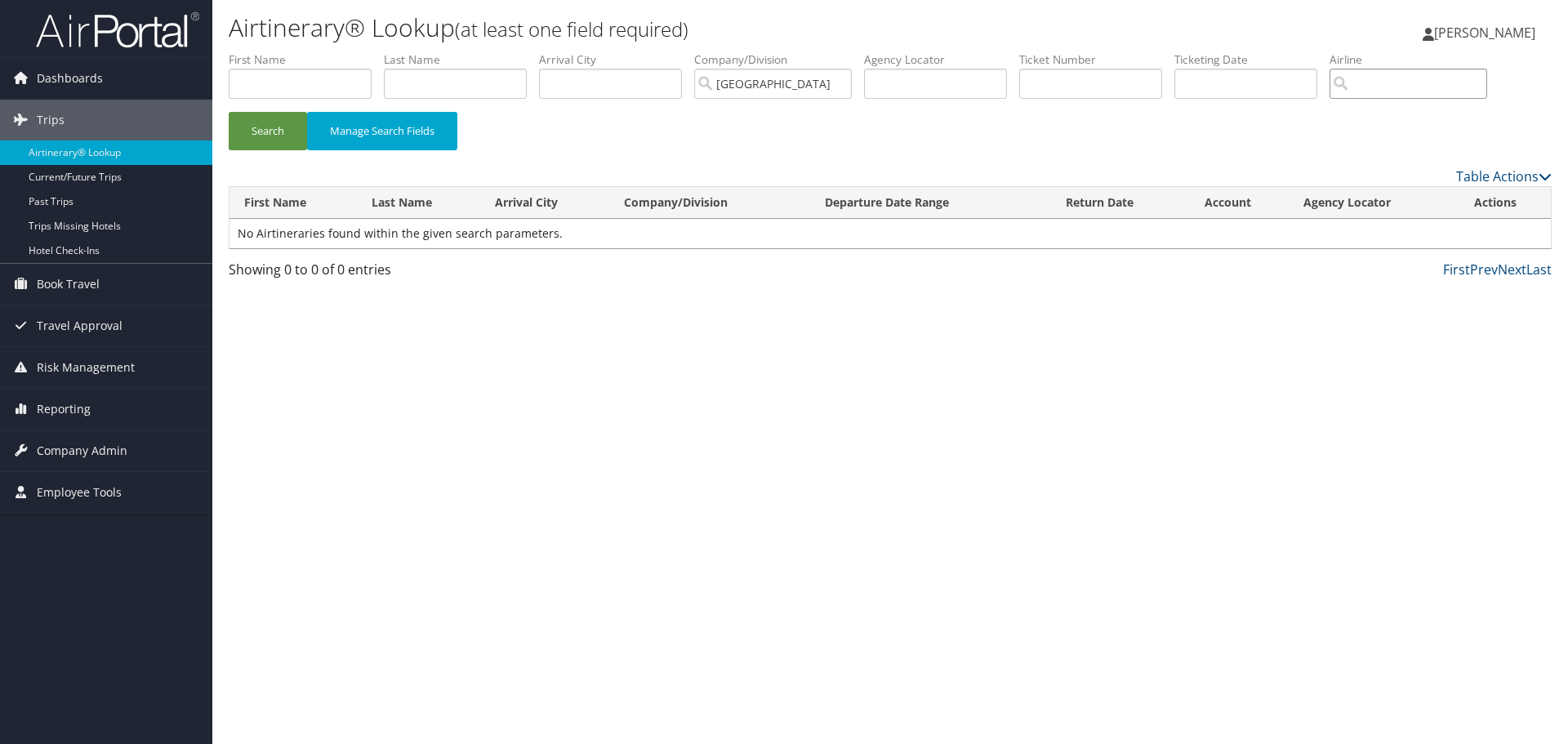
click at [1450, 92] on input "search" at bounding box center [1408, 83] width 157 height 30
click at [1388, 126] on div "AirVendor" at bounding box center [1440, 130] width 181 height 16
type input "Aeromexico"
click at [272, 140] on button "Search" at bounding box center [268, 130] width 79 height 38
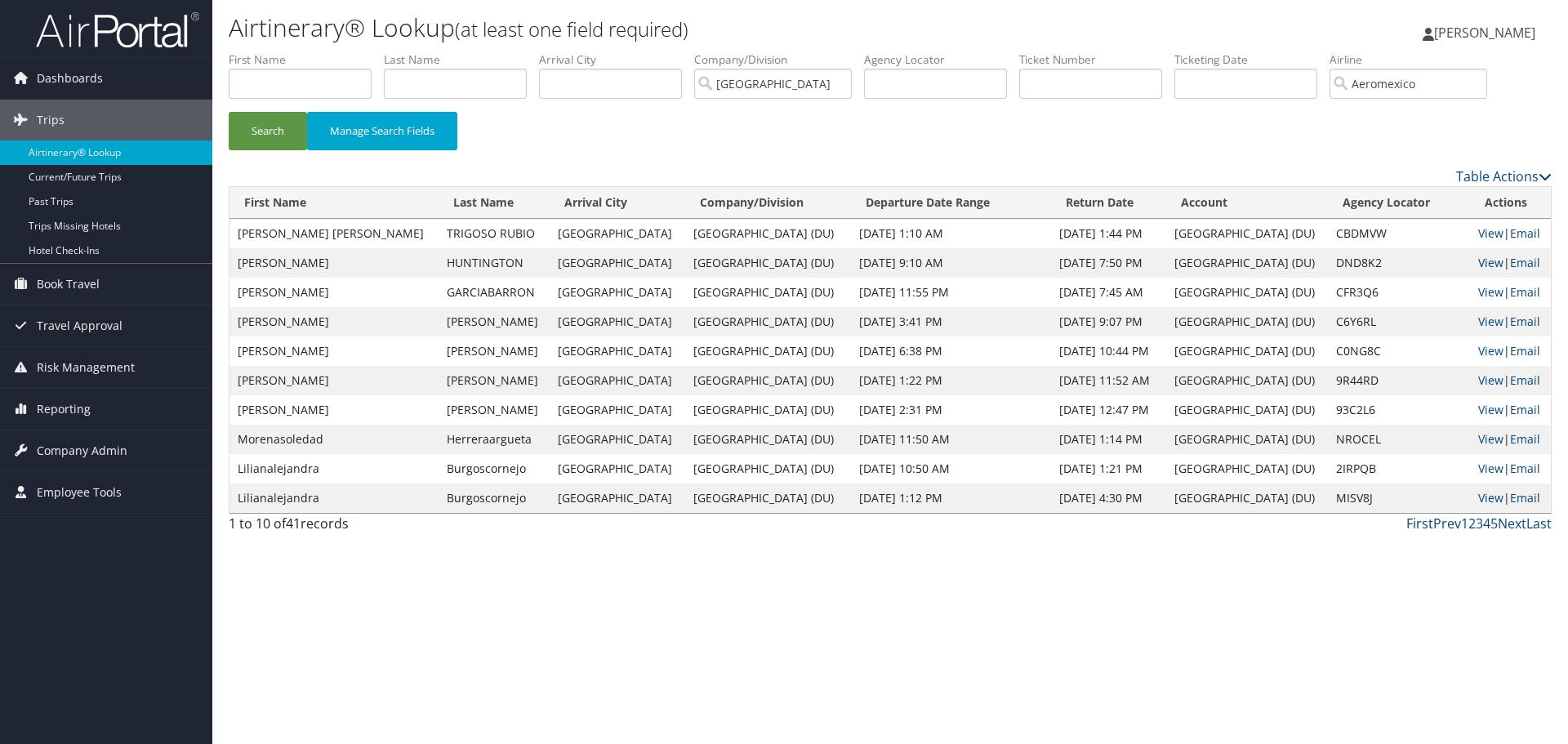
click at [1478, 266] on link "View" at bounding box center [1490, 262] width 25 height 16
click at [1486, 85] on input "Aeromexico" at bounding box center [1408, 83] width 157 height 30
click at [1061, 89] on input "text" at bounding box center [1090, 83] width 142 height 30
paste input "2207311866286"
type input "2207311866286"
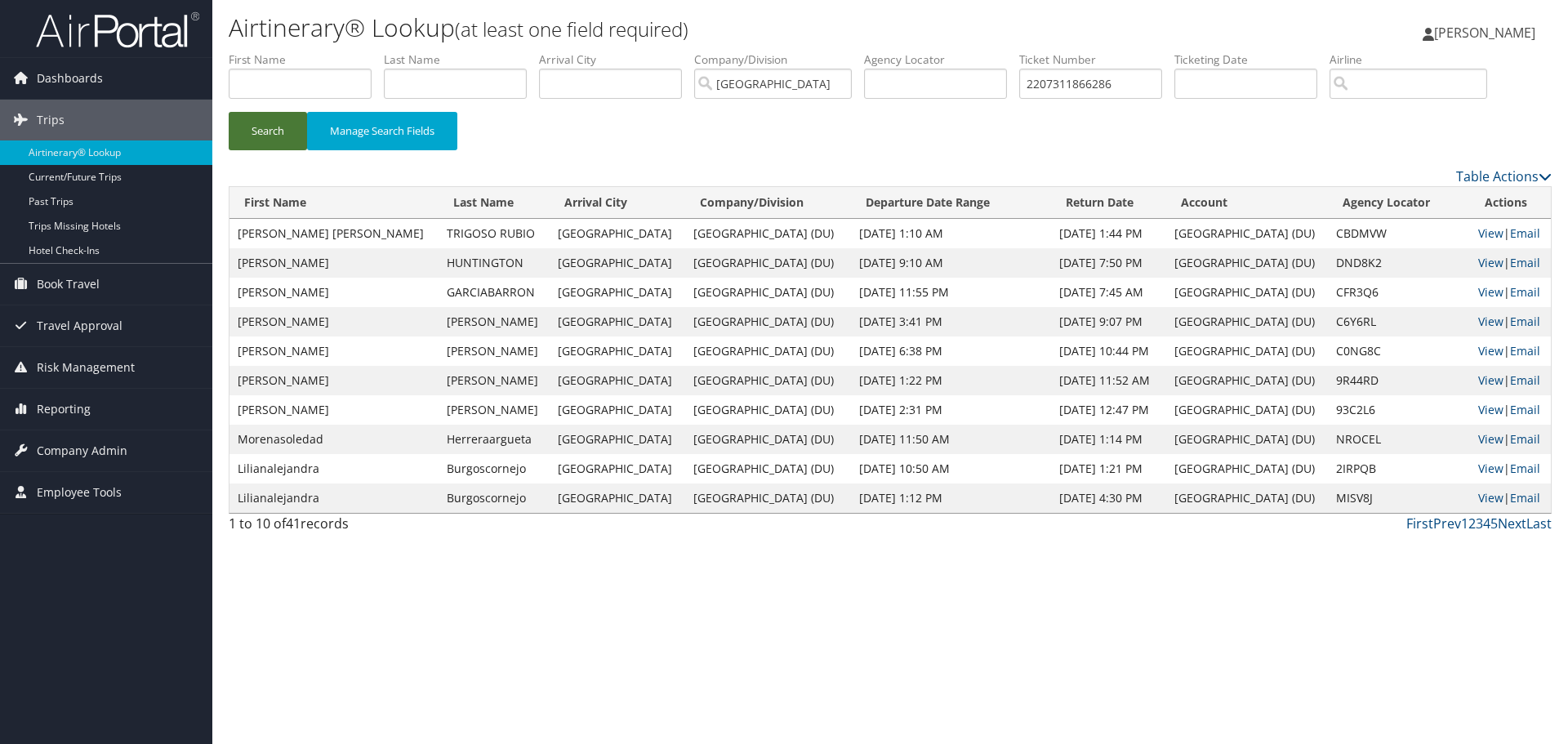
click at [264, 127] on button "Search" at bounding box center [268, 130] width 79 height 38
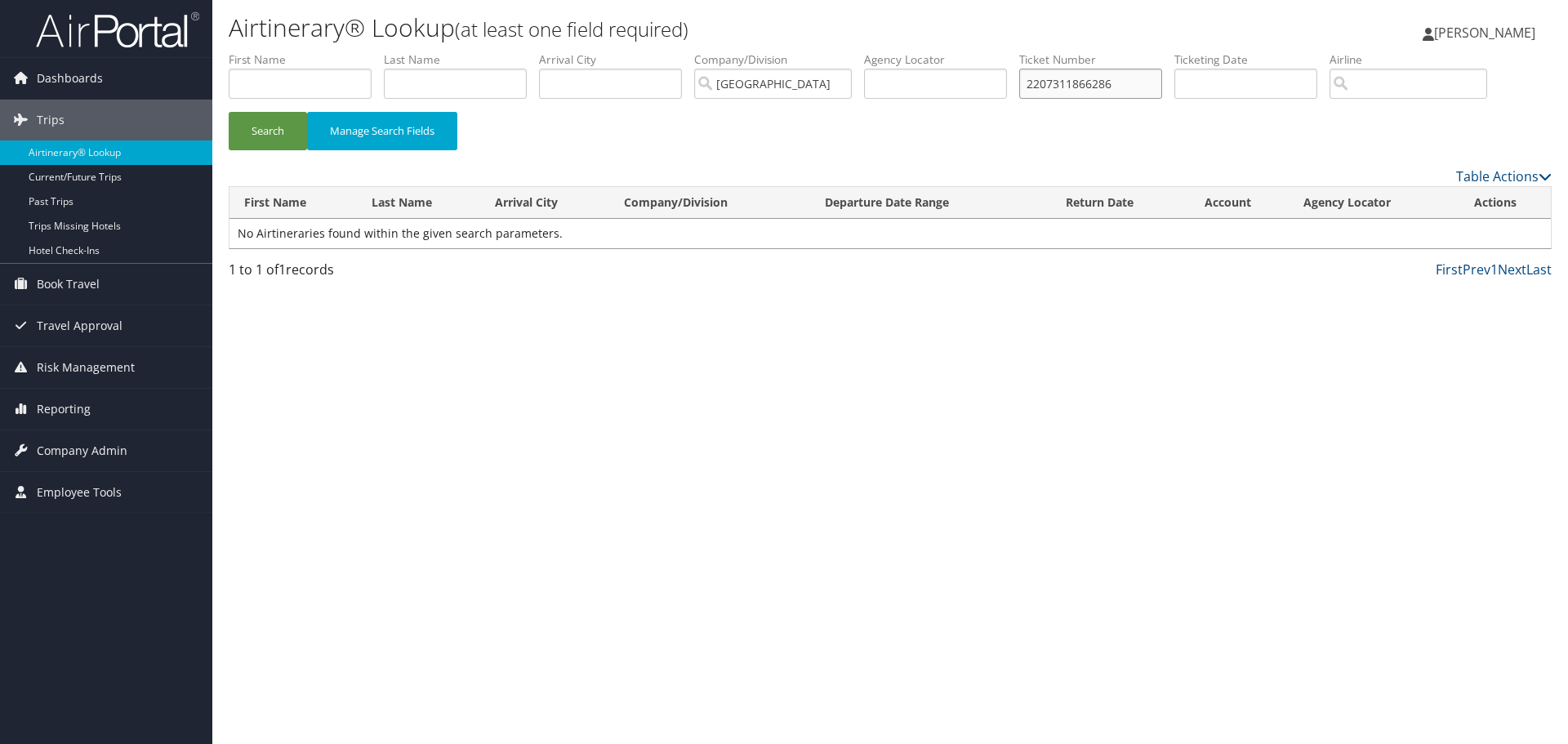
drag, startPoint x: 1147, startPoint y: 89, endPoint x: 946, endPoint y: 93, distance: 201.0
click at [947, 52] on ul "First Name Last Name Departure City Arrival City Company/Division University of…" at bounding box center [889, 52] width 1322 height 0
click at [304, 86] on input "text" at bounding box center [300, 83] width 142 height 30
click at [406, 79] on input "text" at bounding box center [455, 83] width 142 height 30
type input "woods"
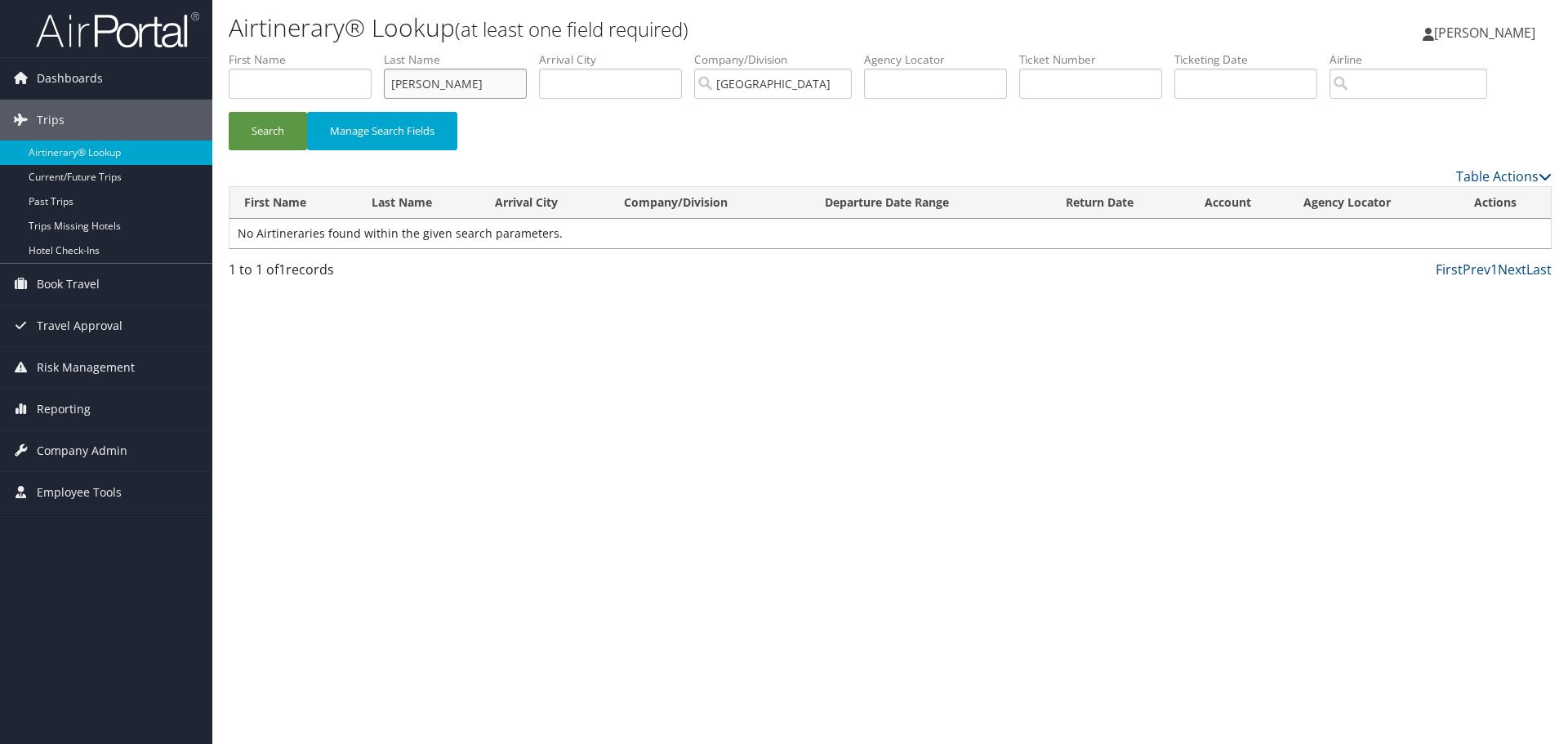
click at [229, 112] on button "Search" at bounding box center [268, 130] width 79 height 38
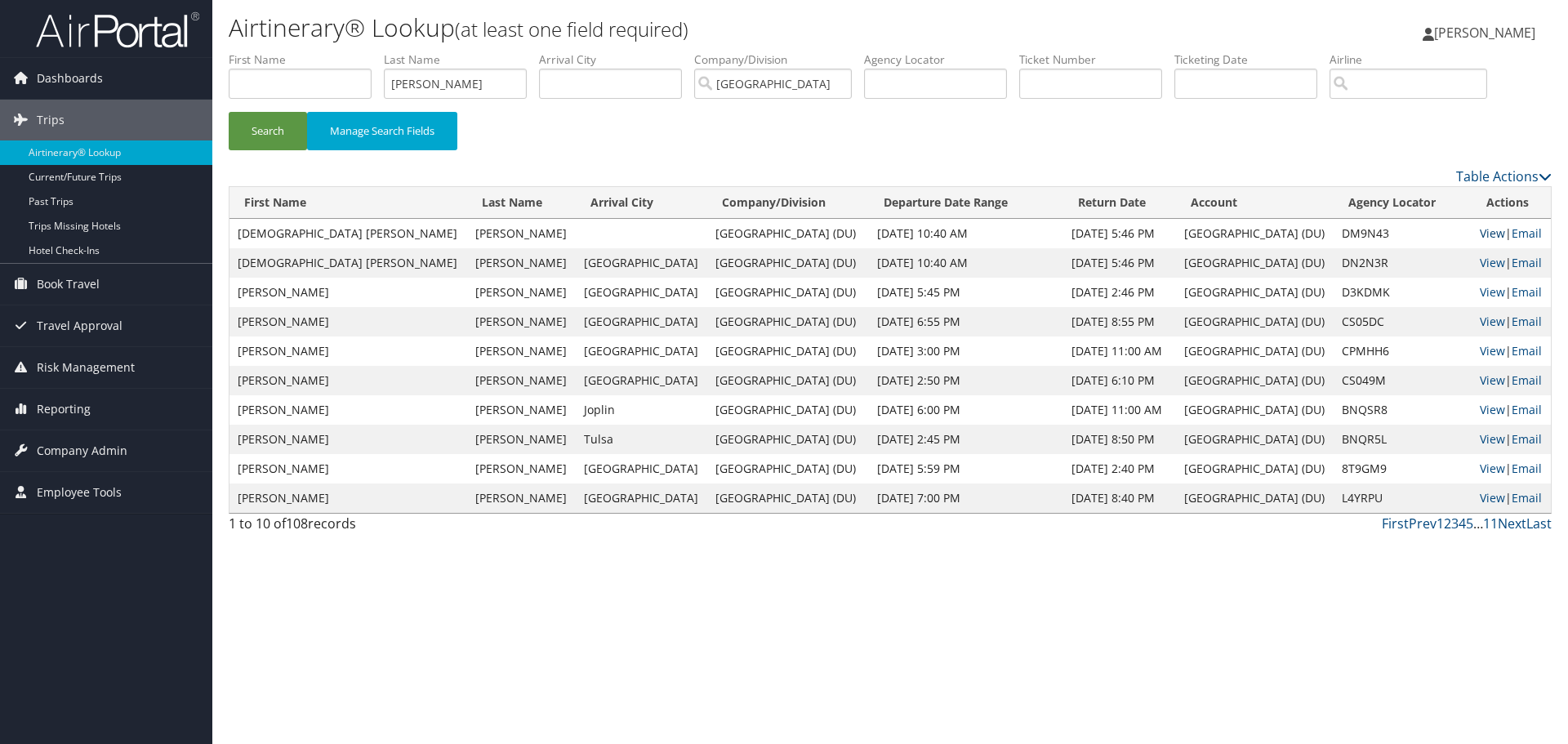
click at [1479, 234] on link "View" at bounding box center [1491, 232] width 25 height 16
drag, startPoint x: 468, startPoint y: 83, endPoint x: 315, endPoint y: 74, distance: 153.3
click at [318, 52] on ul "First Name Last Name woods Departure City Arrival City Company/Division Univers…" at bounding box center [889, 52] width 1322 height 0
click at [1076, 73] on input "text" at bounding box center [1090, 83] width 142 height 30
paste input "8900897942257"
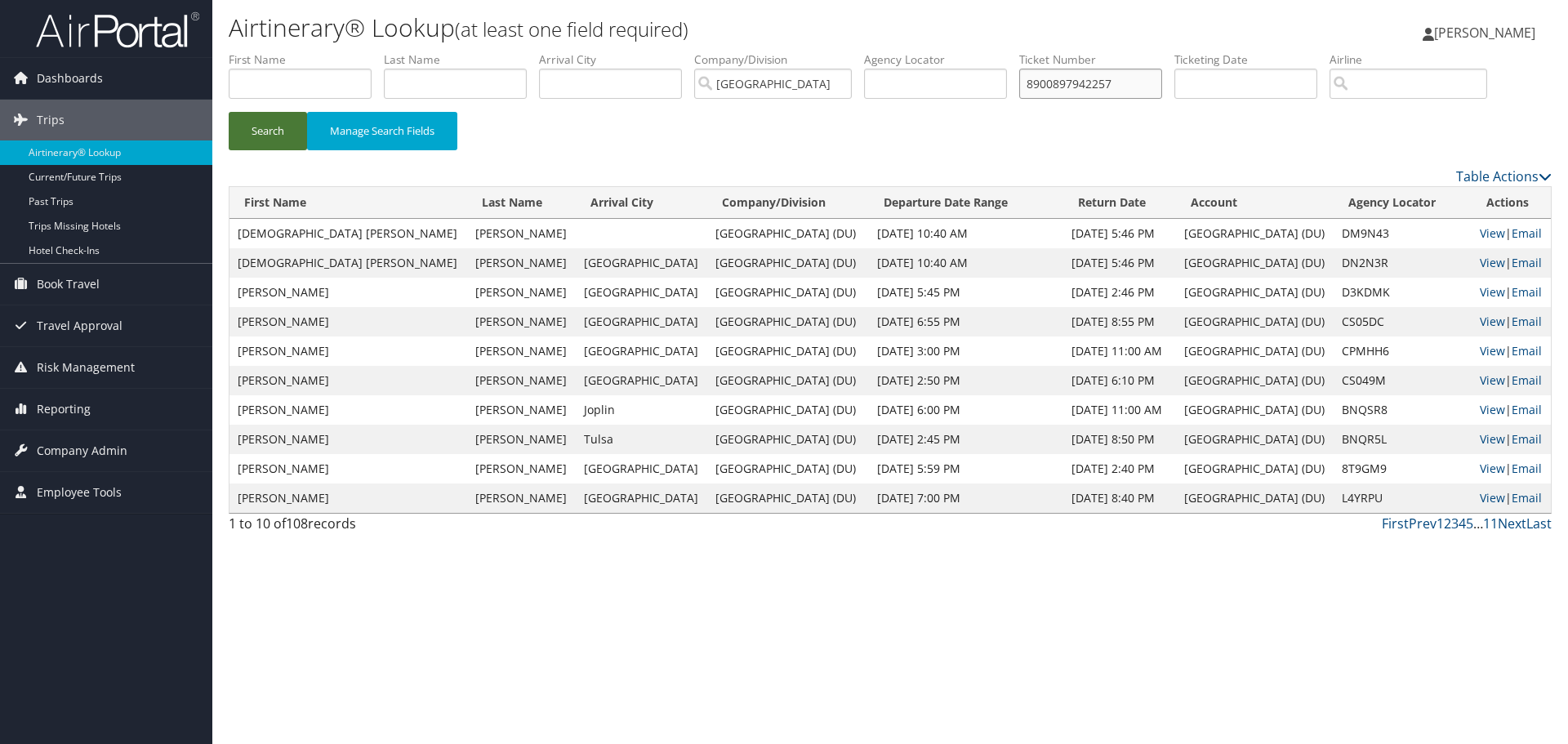
type input "8900897942257"
click at [251, 130] on button "Search" at bounding box center [268, 130] width 79 height 38
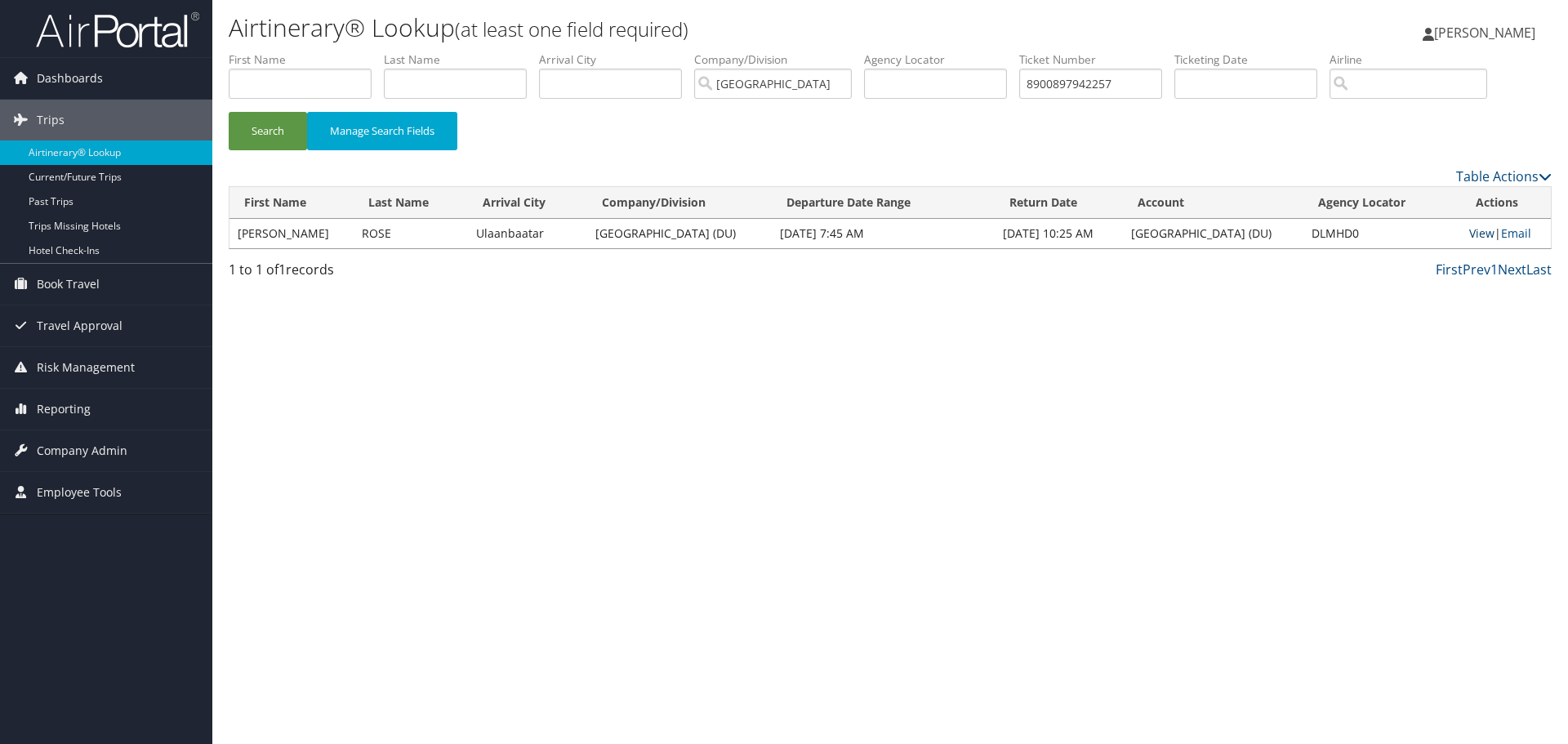
click at [1476, 231] on link "View" at bounding box center [1481, 232] width 25 height 16
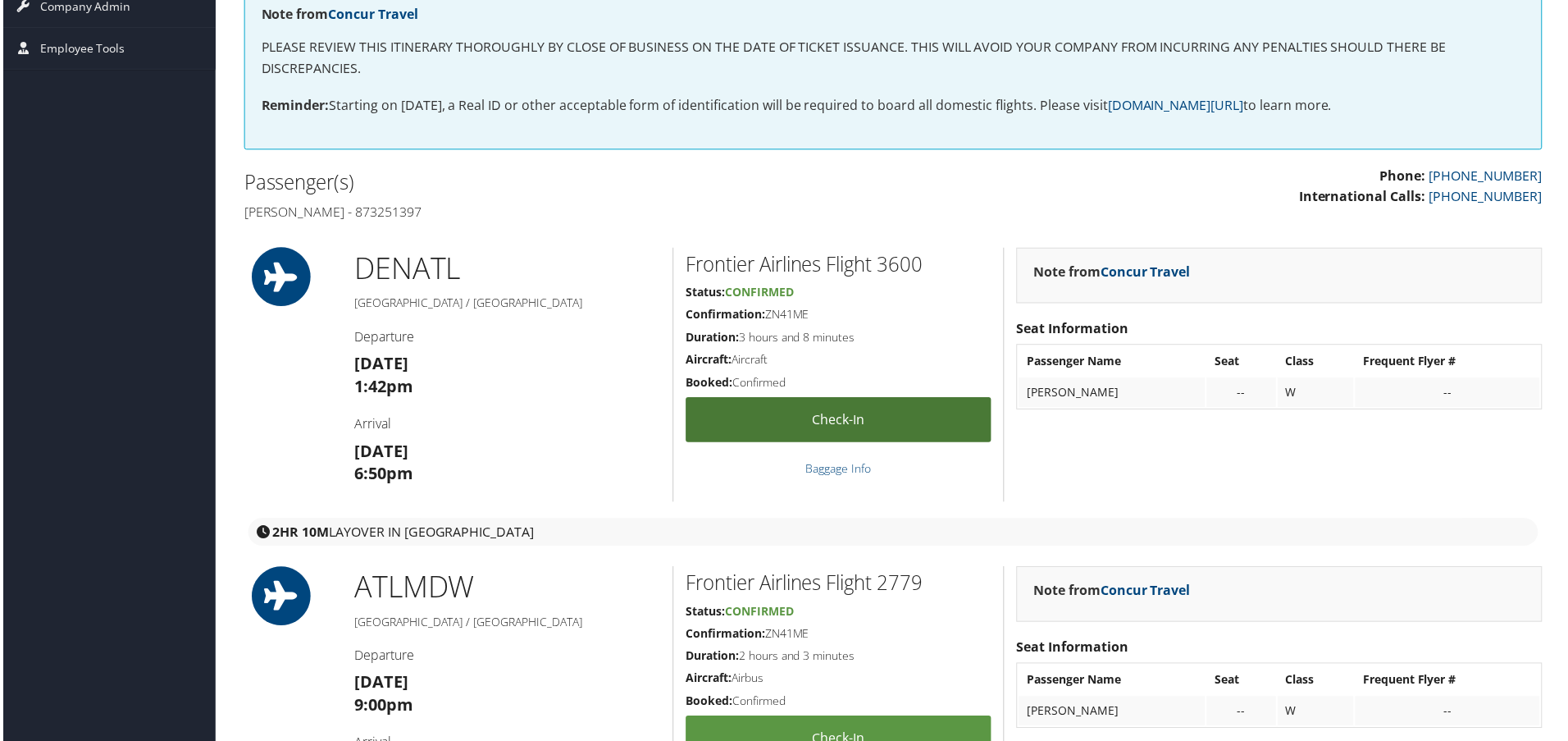
scroll to position [328, 0]
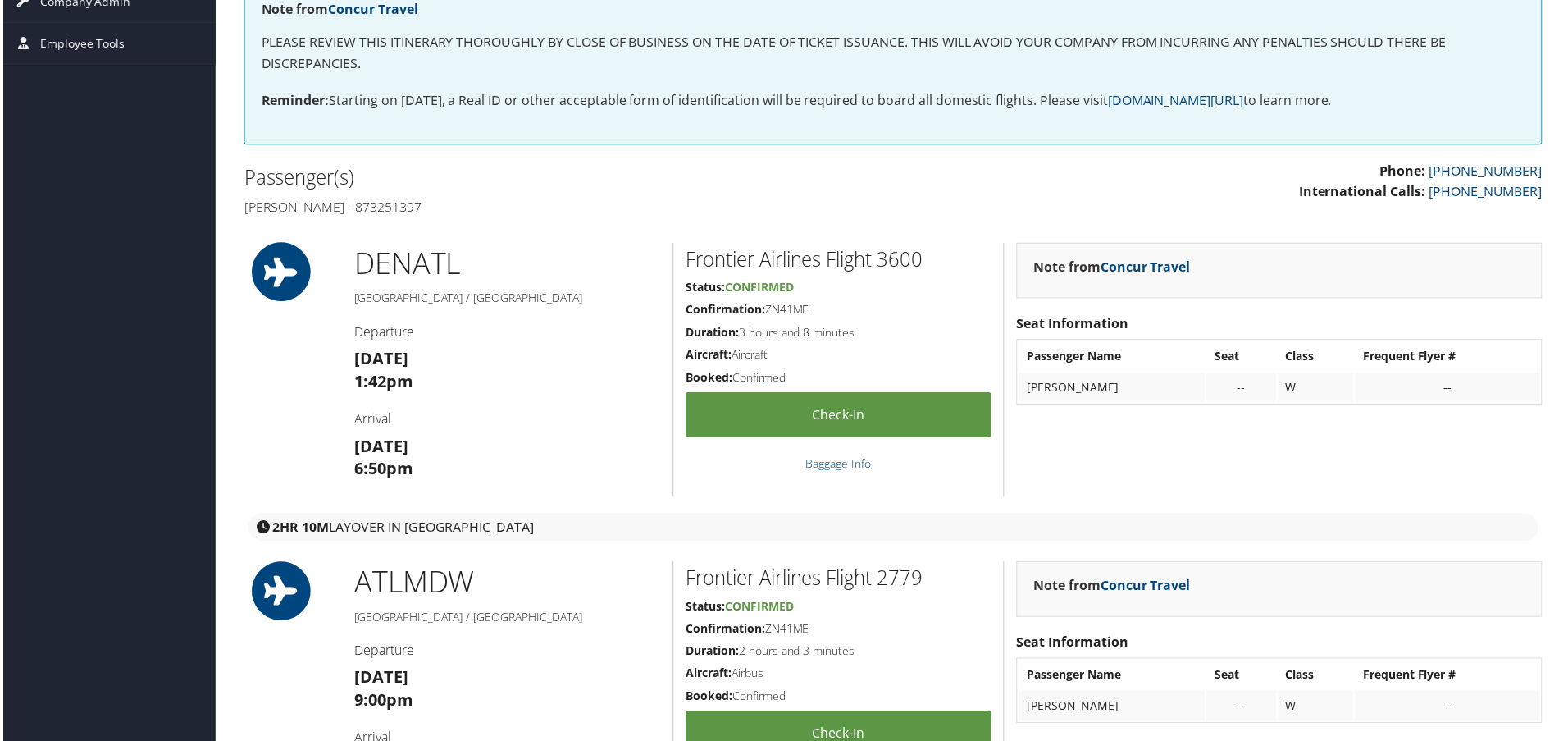
click at [405, 207] on h4 "[PERSON_NAME] - 873251397" at bounding box center [561, 207] width 639 height 18
copy h4 "873251397"
drag, startPoint x: 289, startPoint y: 93, endPoint x: 295, endPoint y: 73, distance: 20.9
click at [289, 92] on strong "Reminder:" at bounding box center [293, 100] width 68 height 18
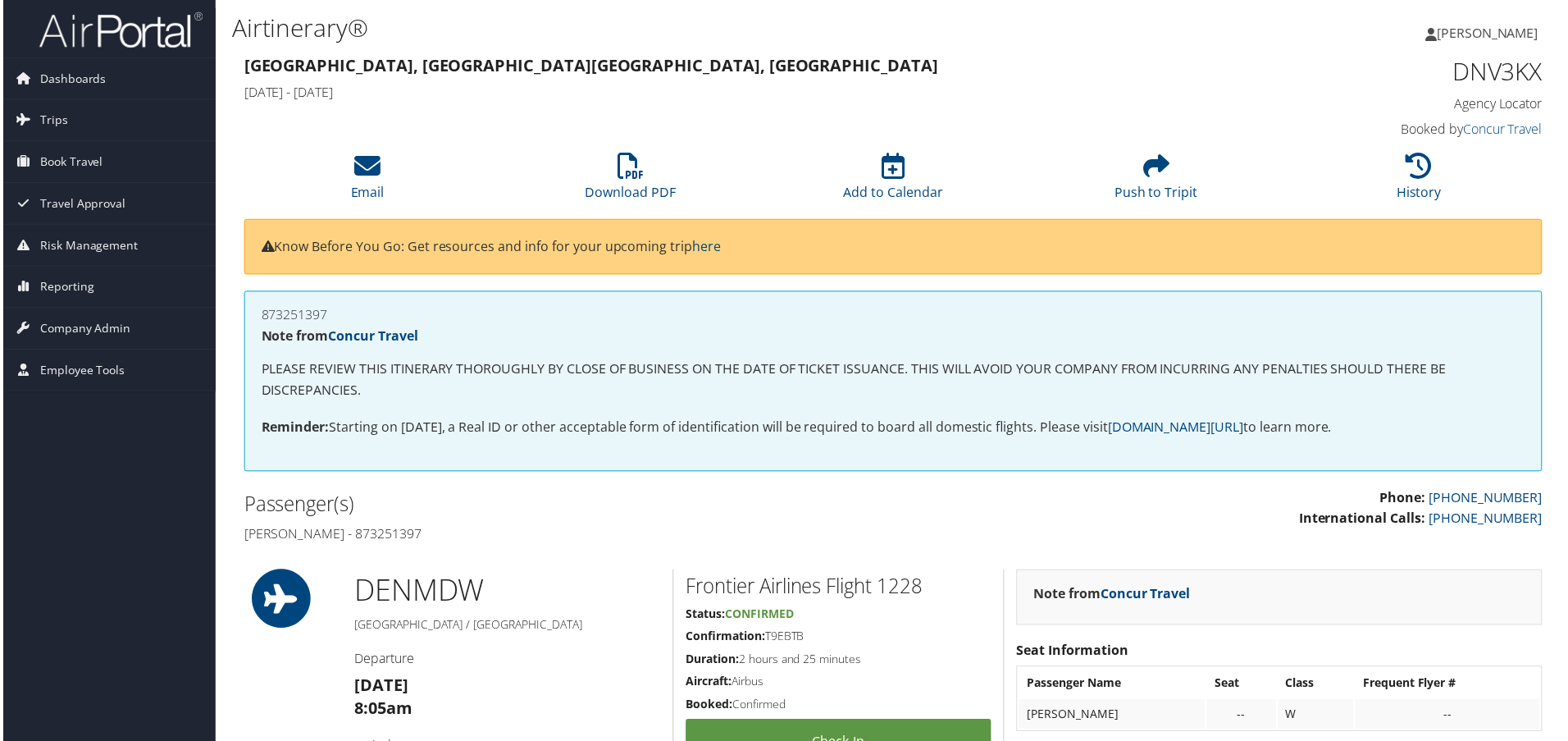
click at [420, 539] on h4 "Jacob neal Fishbein - 873251397" at bounding box center [561, 535] width 639 height 18
copy h4 "873251397"
click at [453, 535] on h4 "Domonic [PERSON_NAME] - 873251397" at bounding box center [561, 535] width 639 height 18
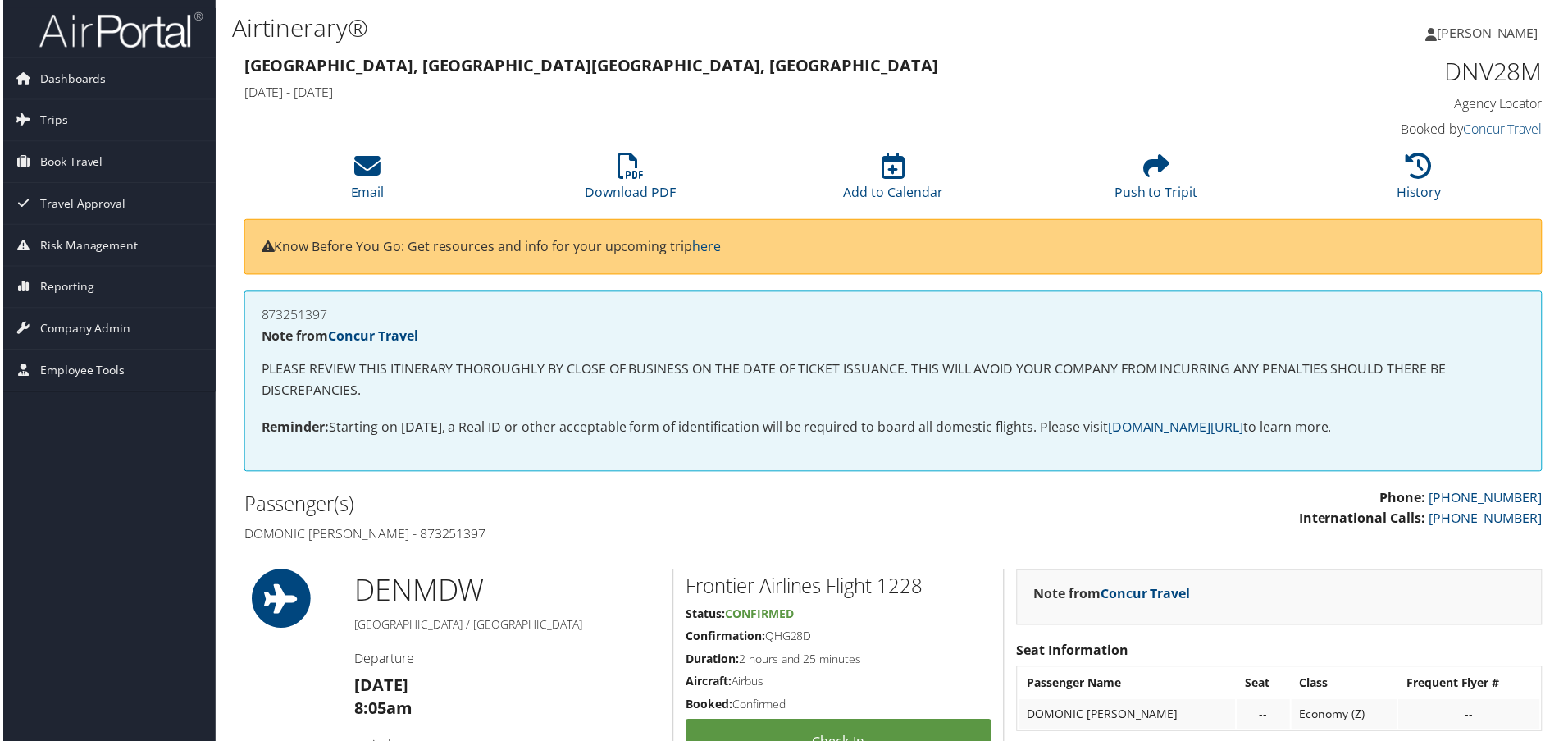
copy h4 "873251397"
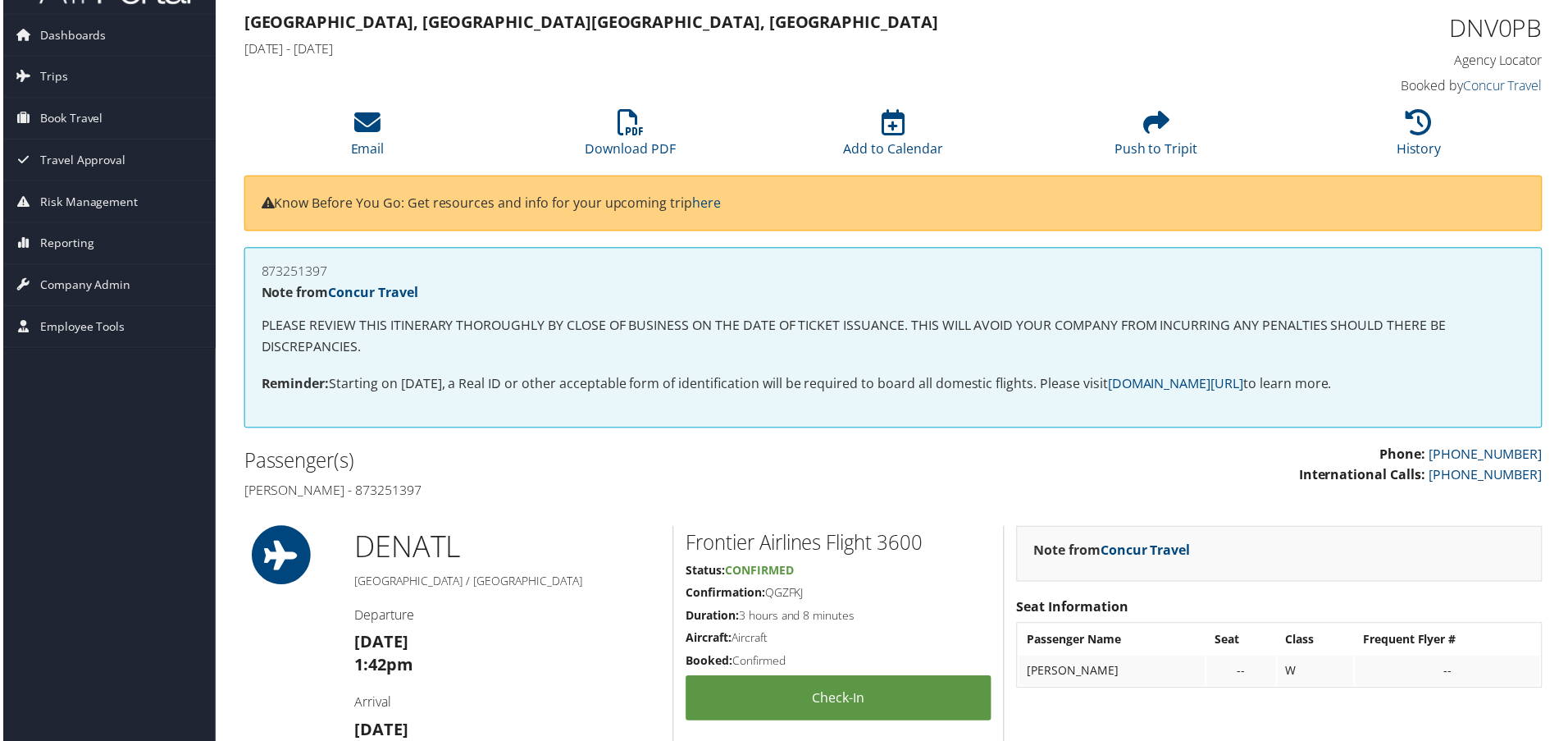
scroll to position [82, 0]
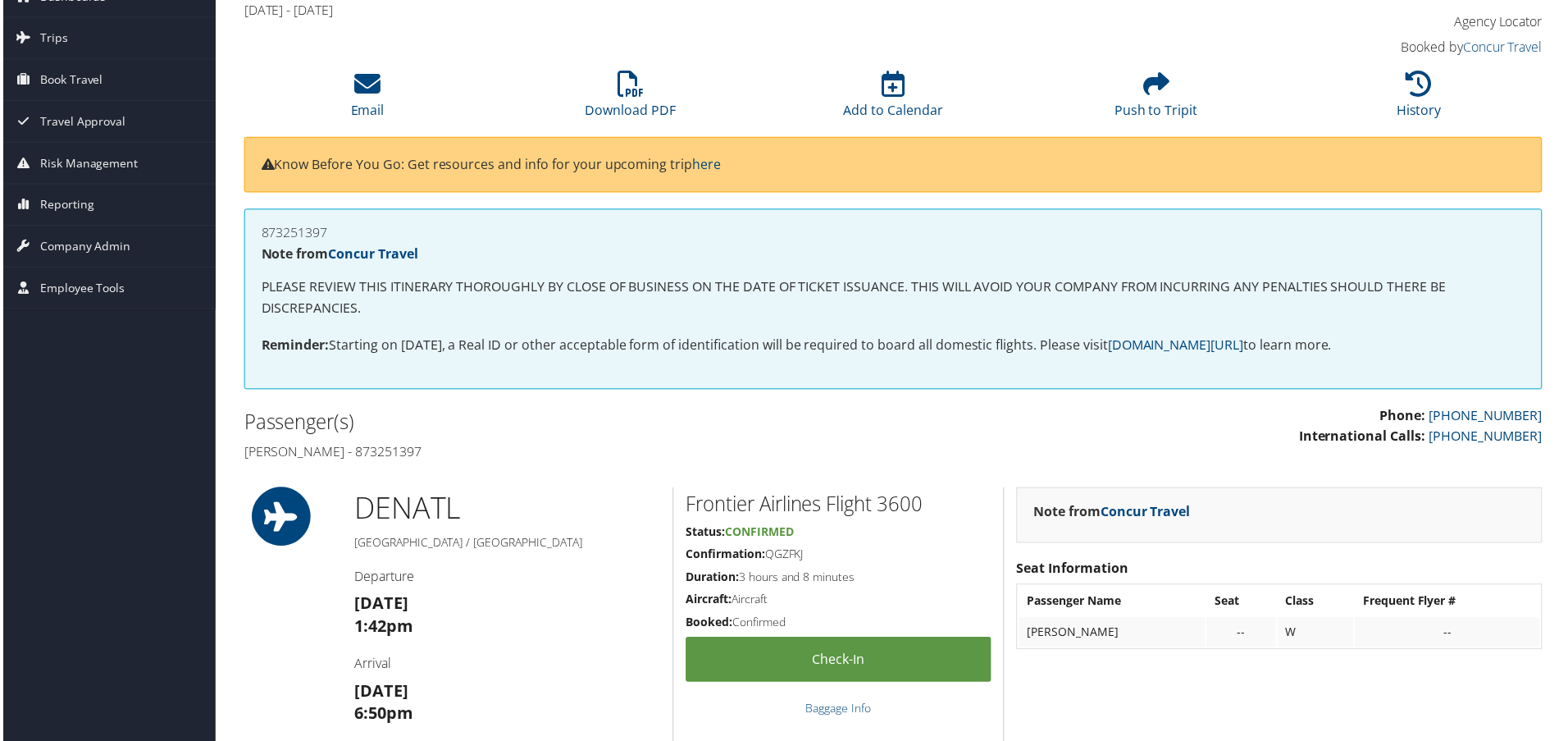
click at [413, 452] on h4 "Adrian Rodriguez - 873251397" at bounding box center [561, 453] width 639 height 18
copy h4 "873251397"
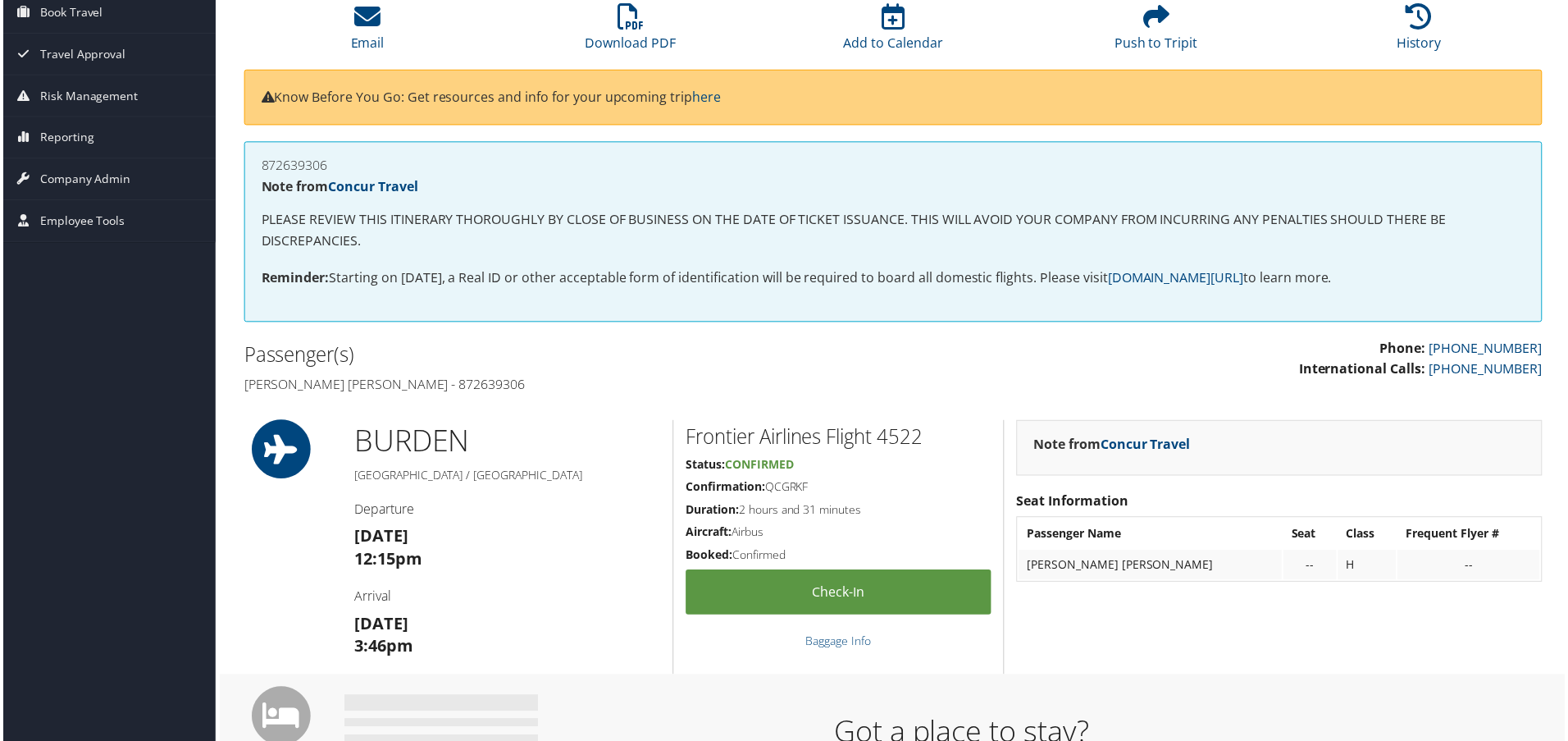
scroll to position [164, 0]
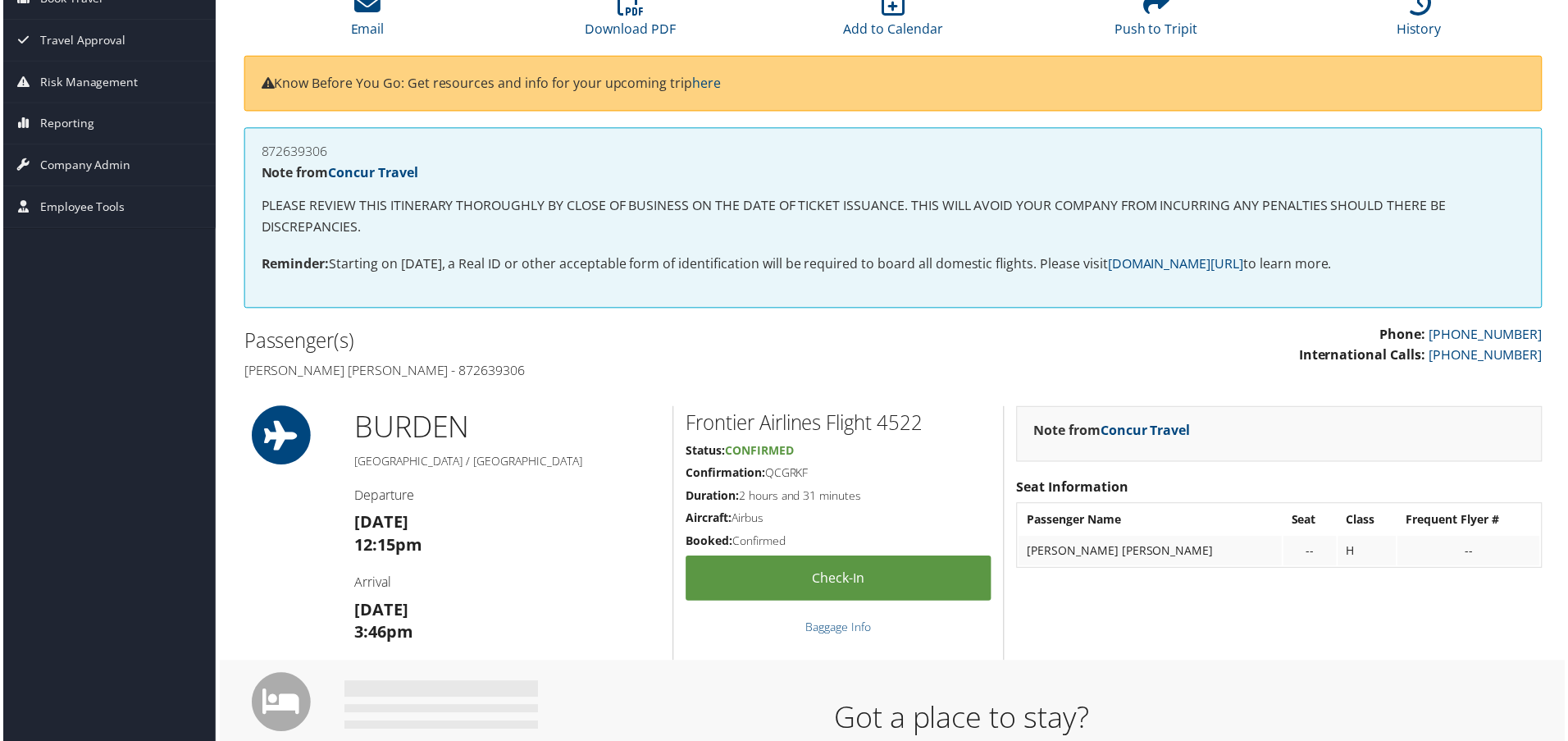
click at [428, 372] on h4 "[PERSON_NAME] [PERSON_NAME] - 872639306" at bounding box center [561, 371] width 639 height 18
copy h4 "872639306"
click at [426, 372] on h4 "[PERSON_NAME] [PERSON_NAME] - 872639306" at bounding box center [561, 371] width 639 height 18
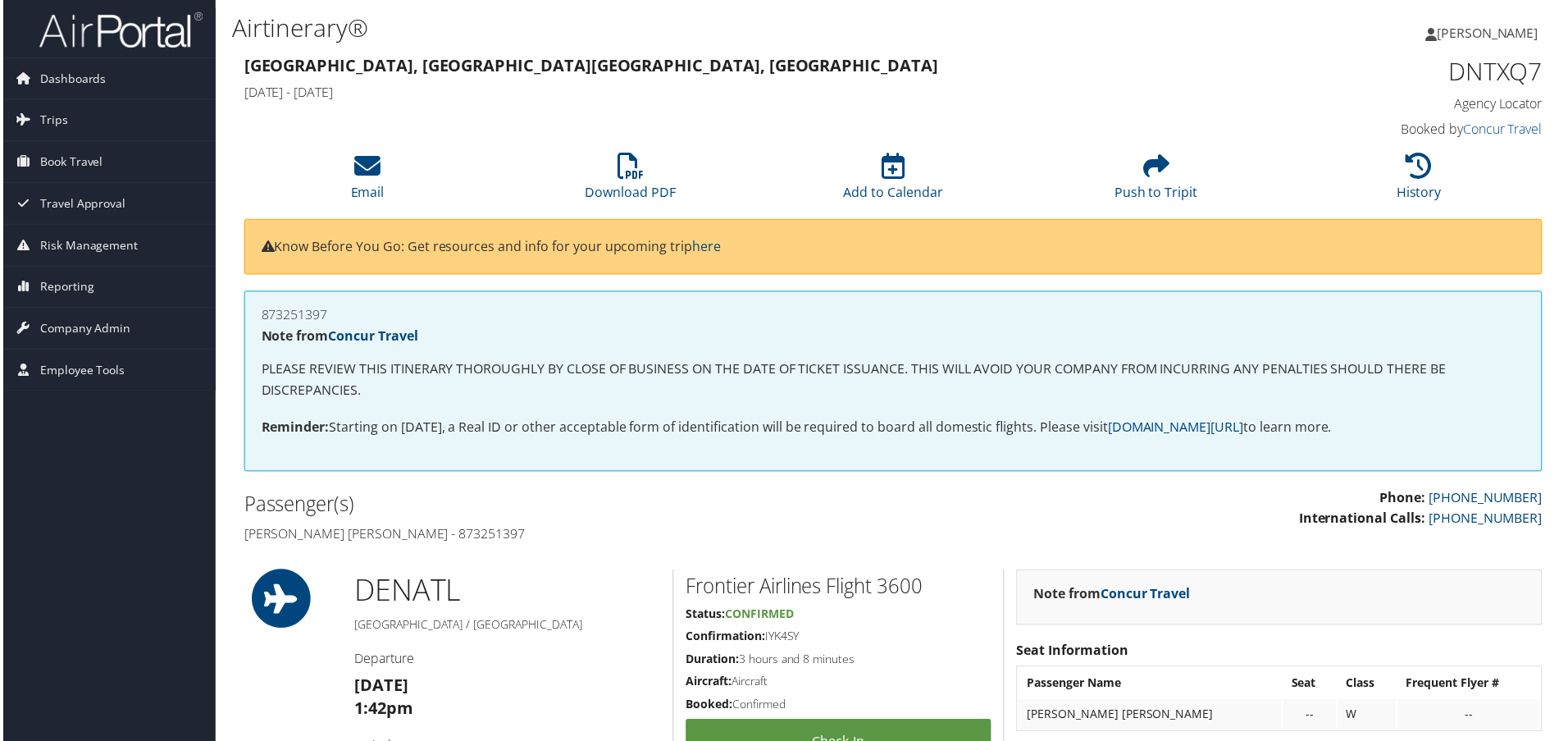
click at [423, 526] on h4 "[PERSON_NAME] [PERSON_NAME] - 873251397" at bounding box center [561, 535] width 639 height 18
copy h4 "873251397"
click at [406, 546] on div "Passenger(s) Laron daniel Latin - 873251397" at bounding box center [562, 520] width 664 height 61
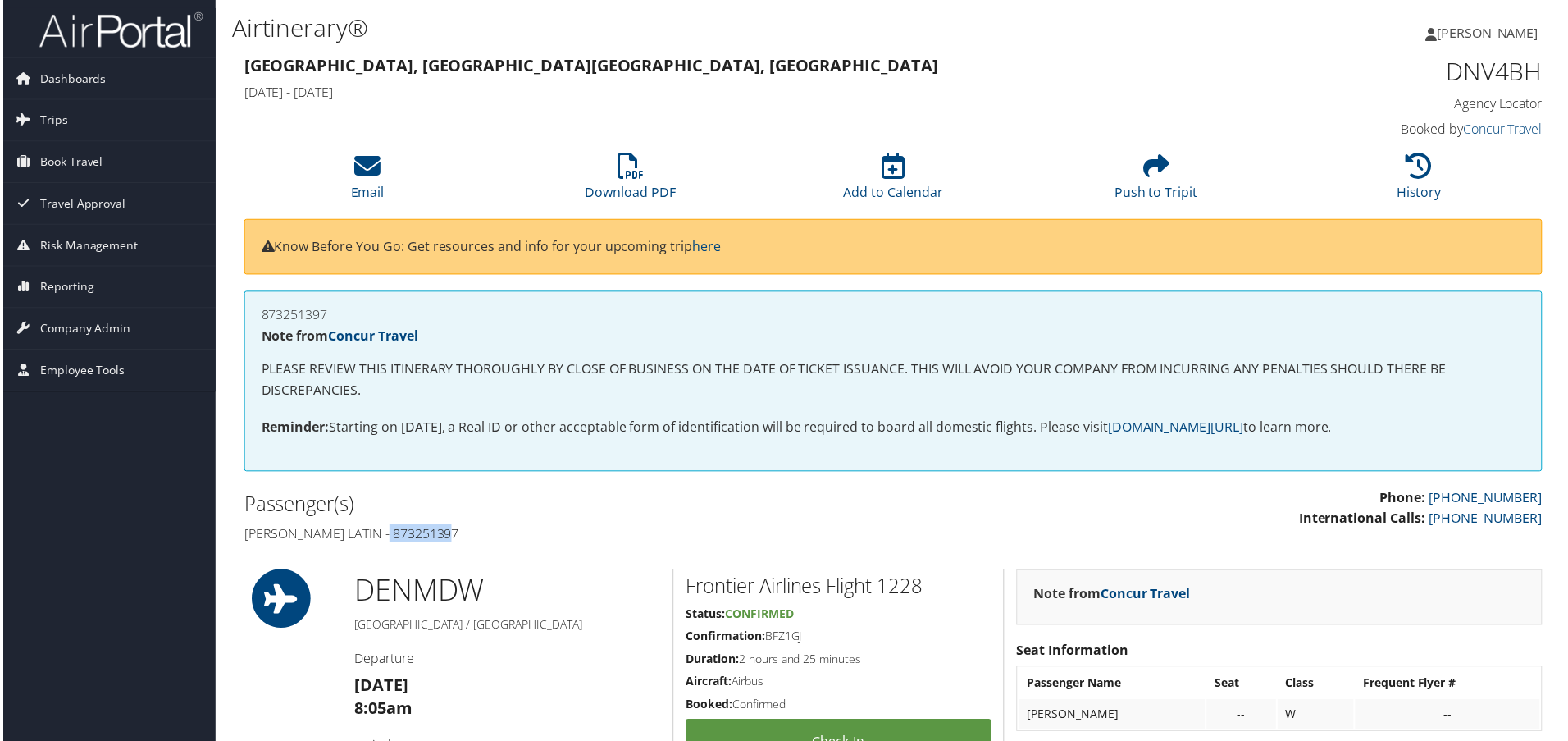
copy h4 "873251397"
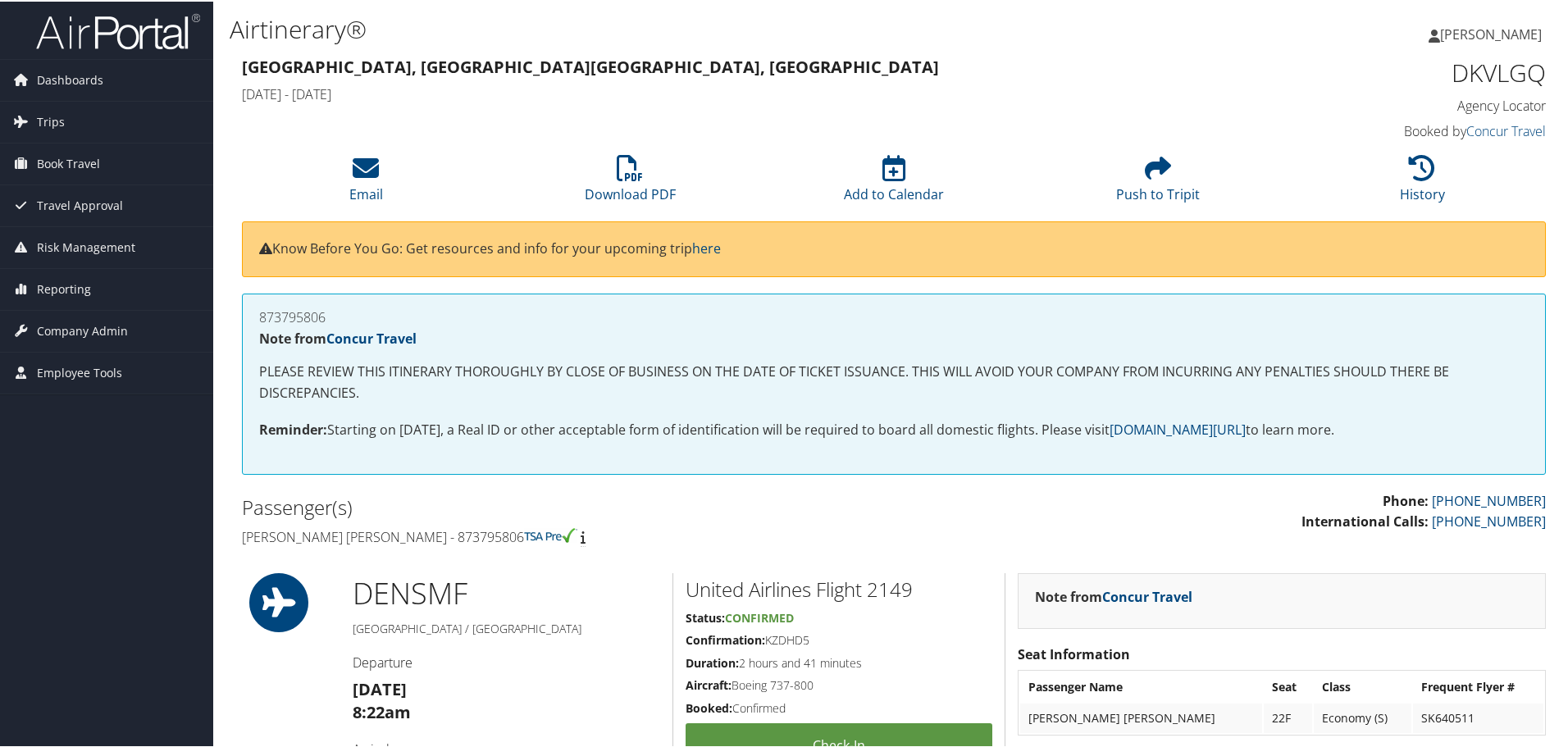
click at [446, 531] on h4 "[PERSON_NAME] [PERSON_NAME] - 873795806" at bounding box center [561, 534] width 639 height 18
click at [446, 531] on h4 "Jennifer kali Dingeldein - 873795806" at bounding box center [561, 534] width 639 height 18
copy h4 "873795806"
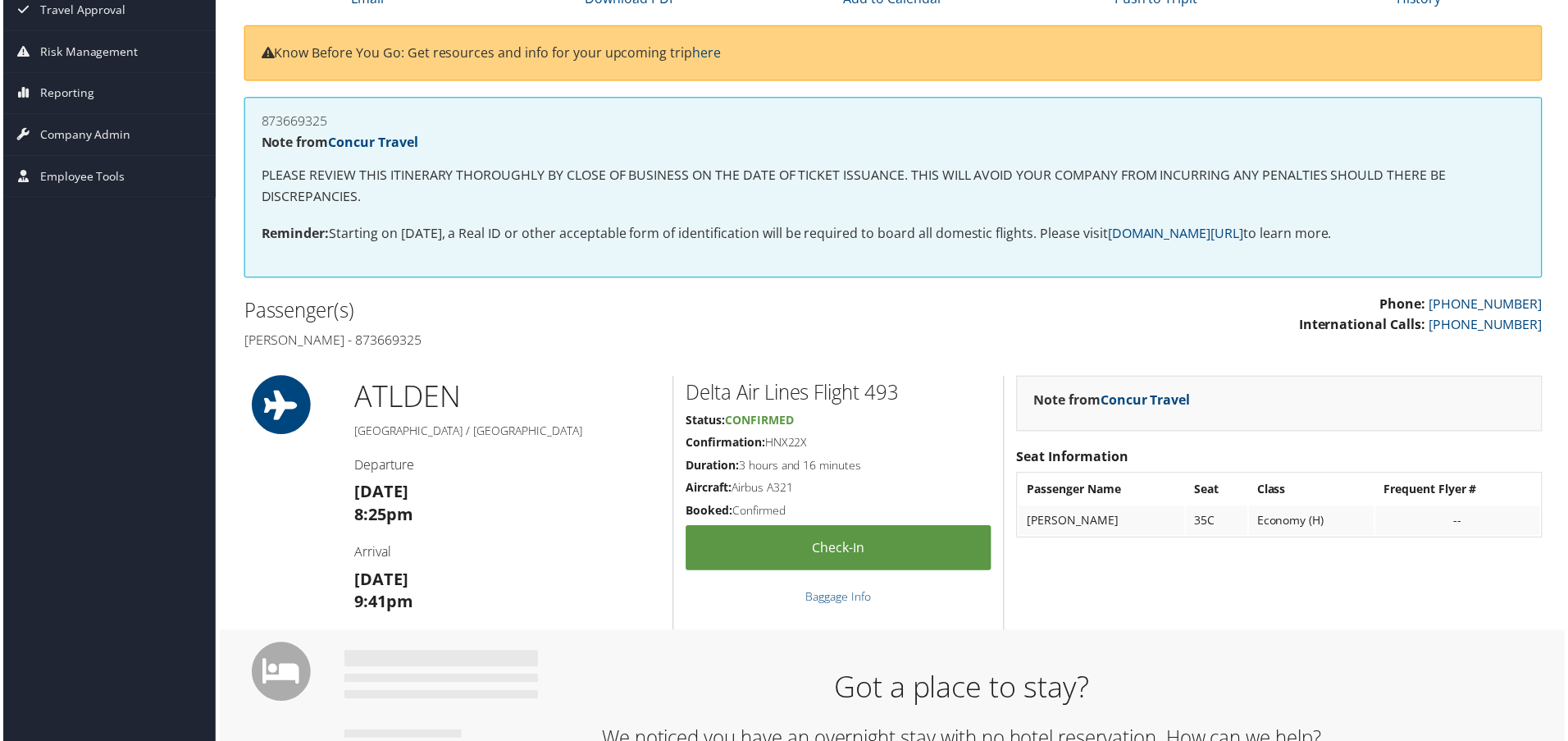
scroll to position [246, 0]
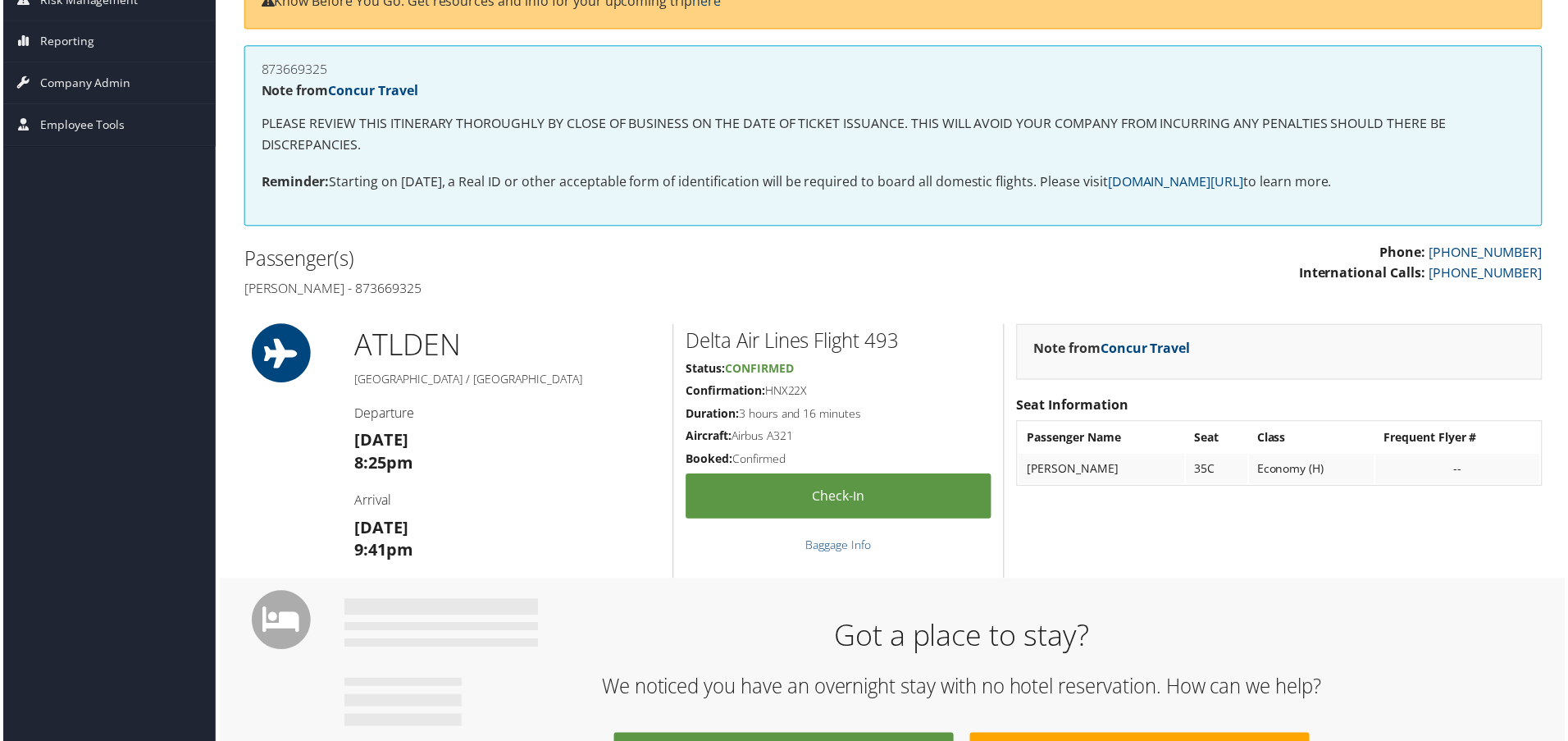
click at [385, 286] on h4 "[PERSON_NAME] - 873669325" at bounding box center [561, 289] width 639 height 18
click at [385, 286] on h4 "Kamryn Milton - 873669325" at bounding box center [561, 289] width 639 height 18
copy h4 "873669325"
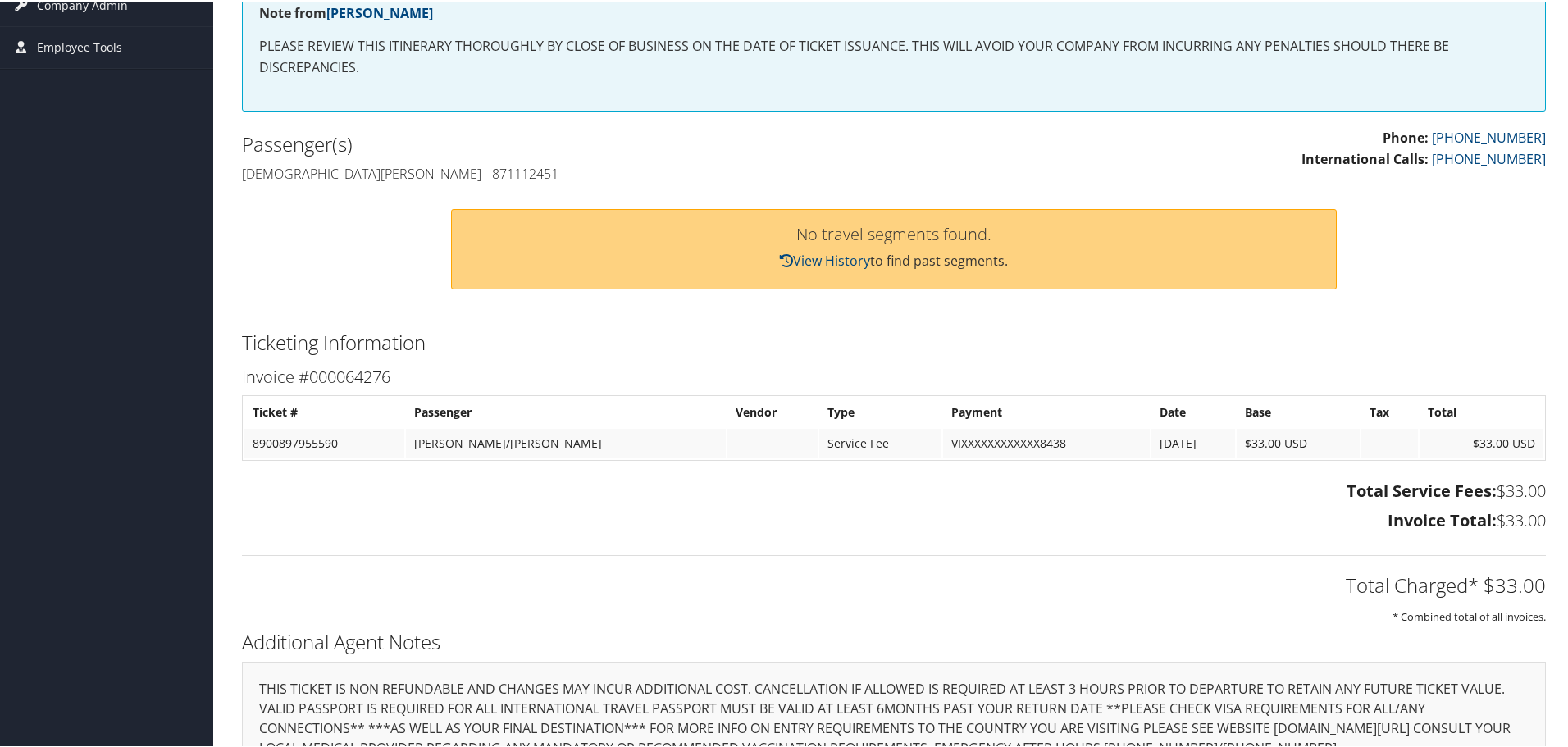
scroll to position [327, 0]
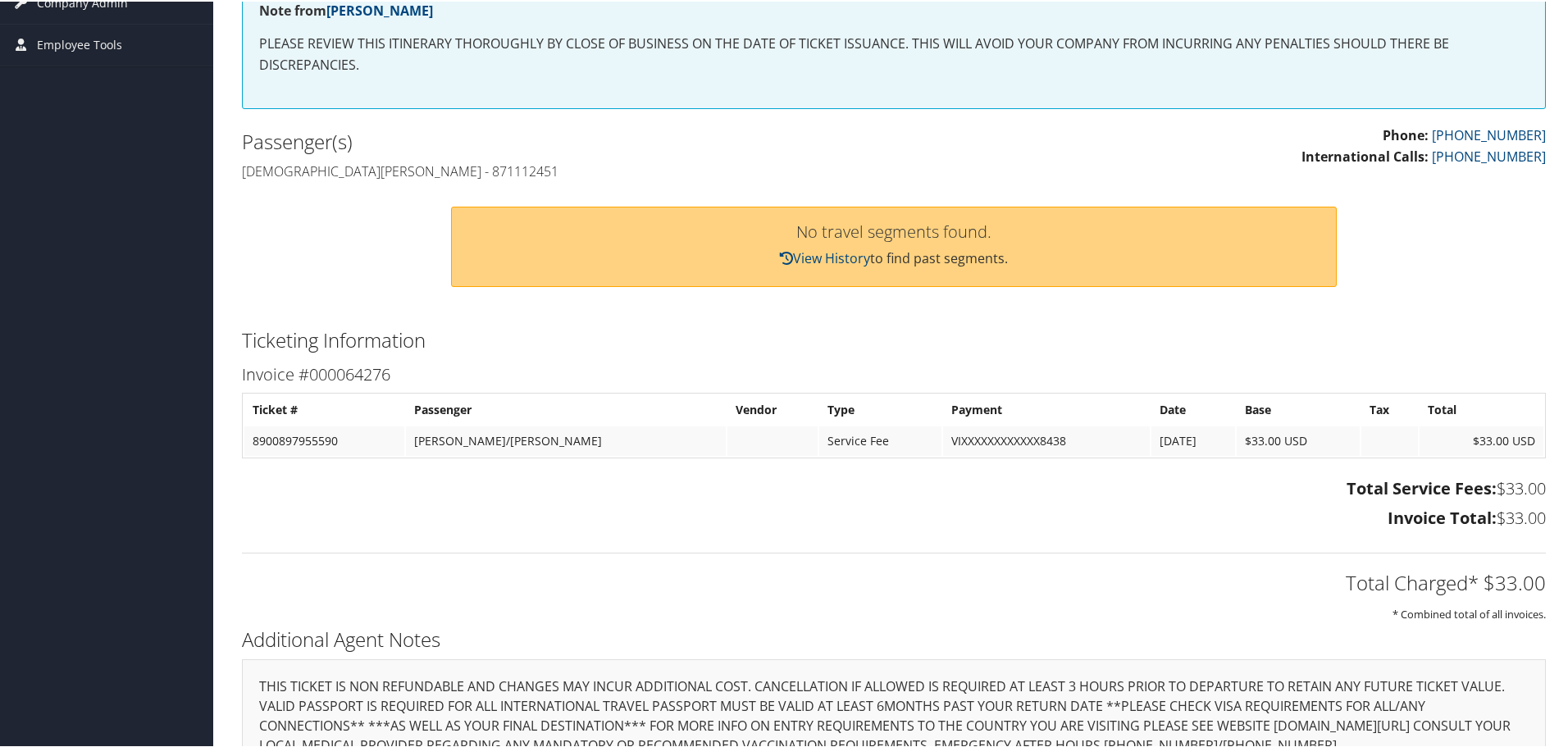
click at [442, 169] on h4 "[DEMOGRAPHIC_DATA][PERSON_NAME] - 871112451" at bounding box center [561, 169] width 639 height 18
click at [441, 168] on h4 "Dioria jean rene Woods - 871112451" at bounding box center [561, 169] width 639 height 18
copy h4 "871112451"
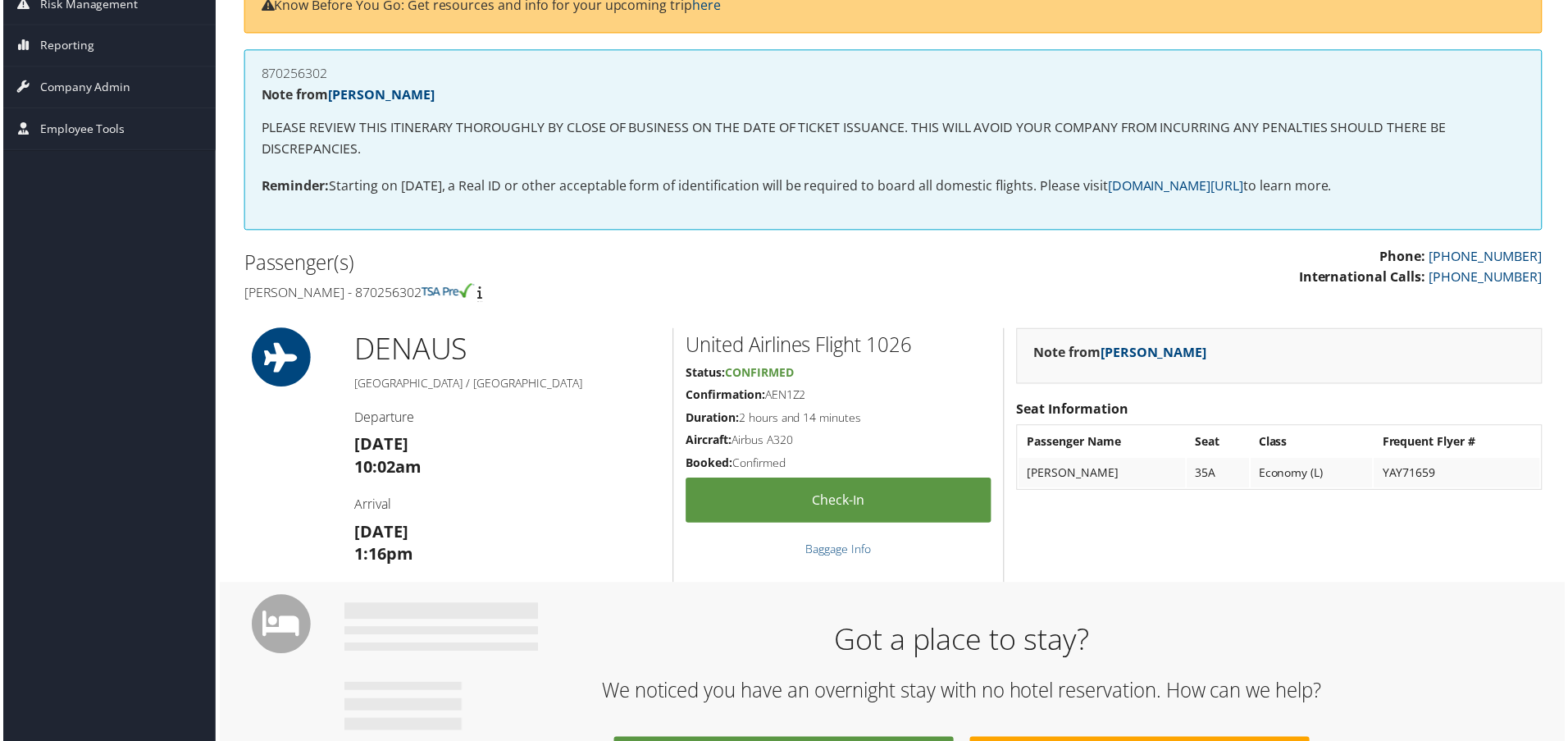
scroll to position [246, 0]
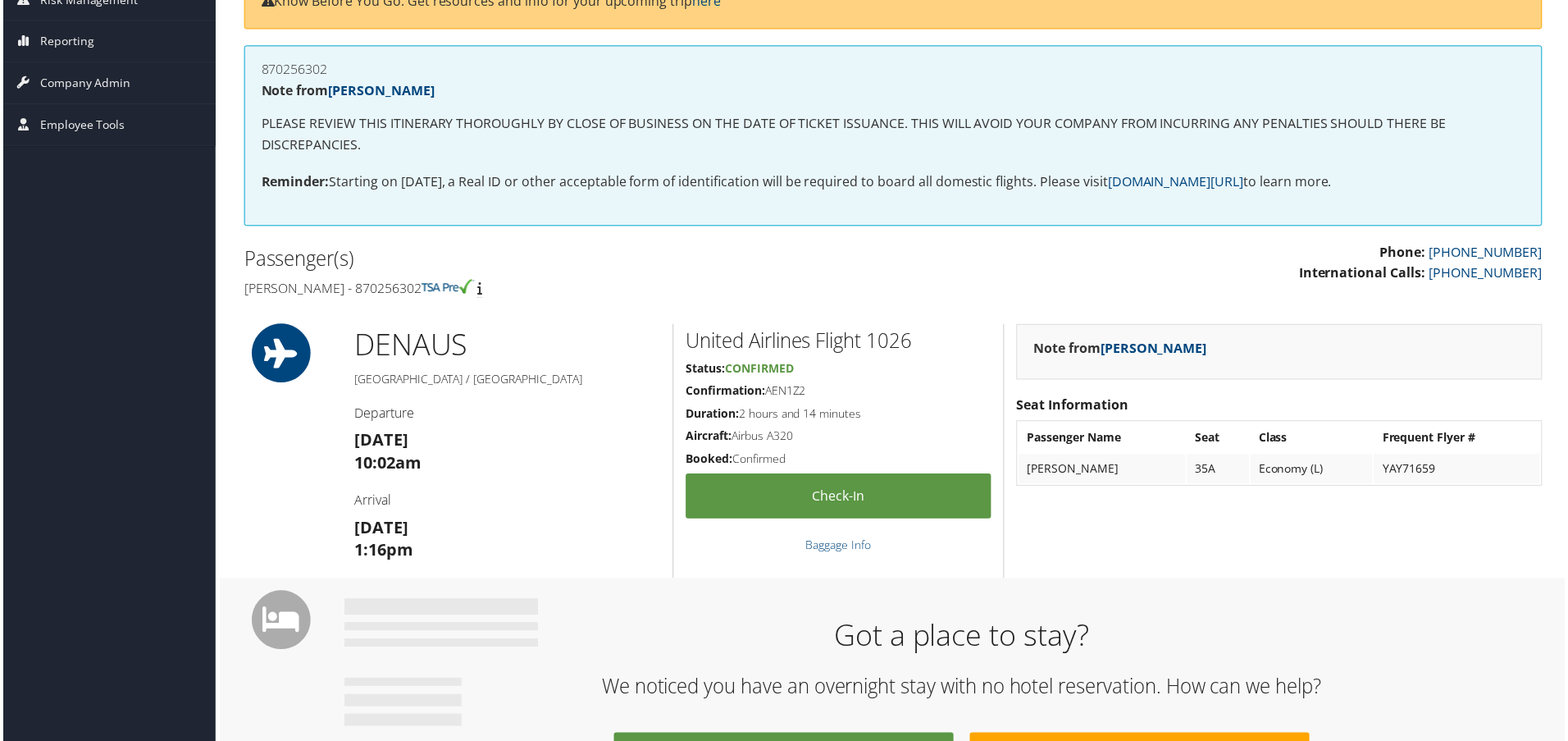
click at [383, 295] on h4 "Caden Mcnabb - 870256302" at bounding box center [561, 289] width 639 height 18
copy h4 "870256302"
click at [376, 295] on h4 "Caden Mcnabb - 870256302" at bounding box center [561, 289] width 639 height 18
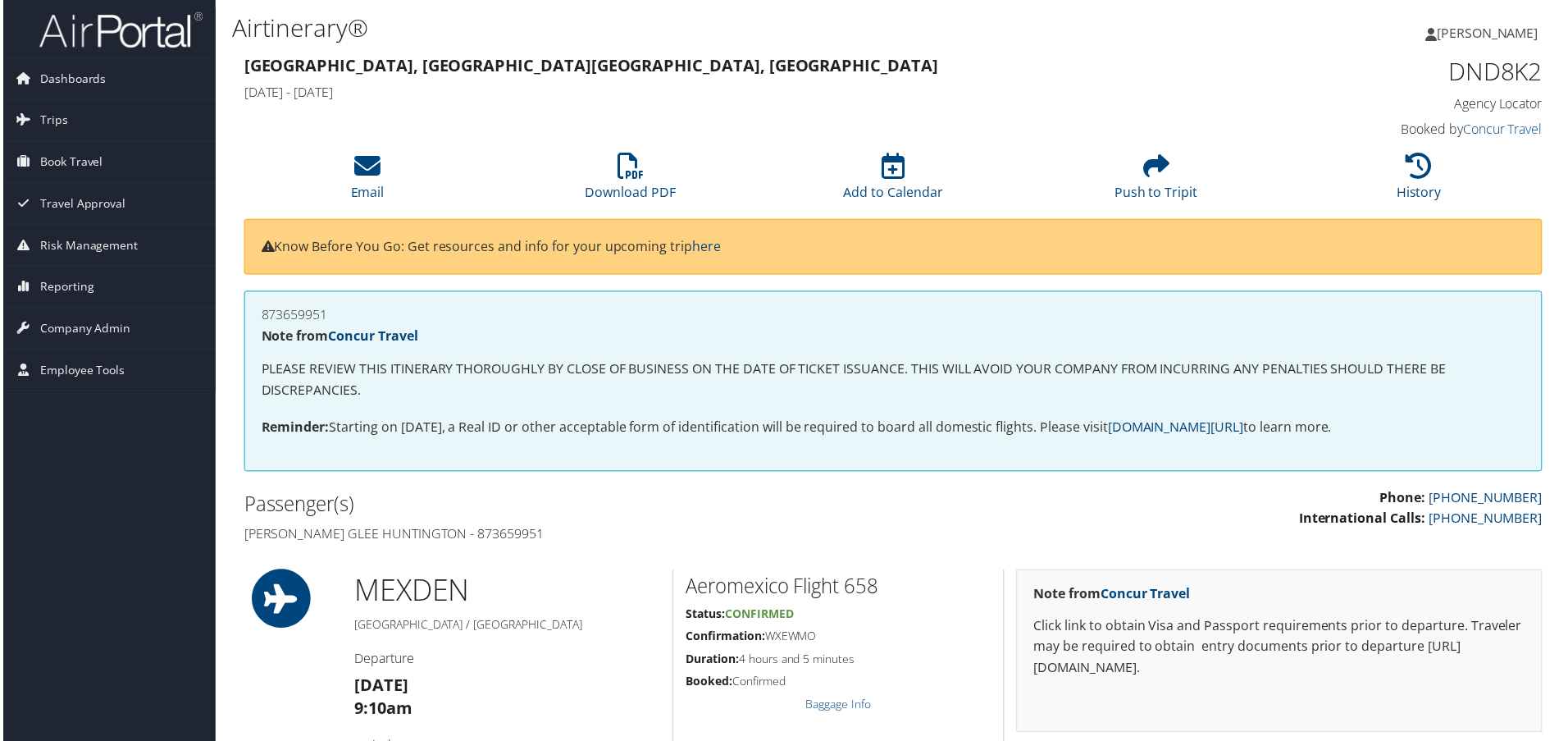
click at [448, 531] on h4 "Tanya glee Huntington - 873659951" at bounding box center [561, 535] width 639 height 18
copy h4 "873659951"
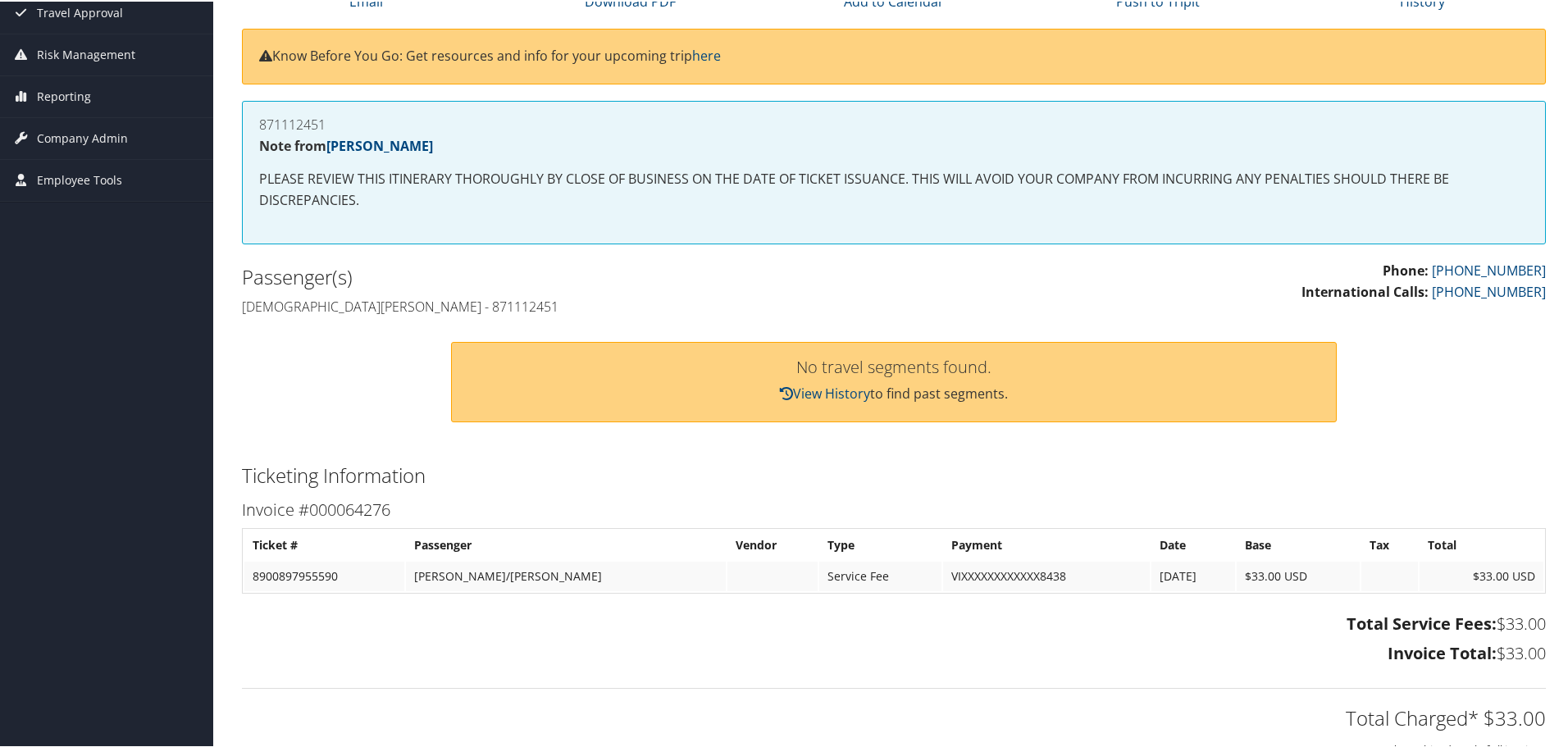
scroll to position [246, 0]
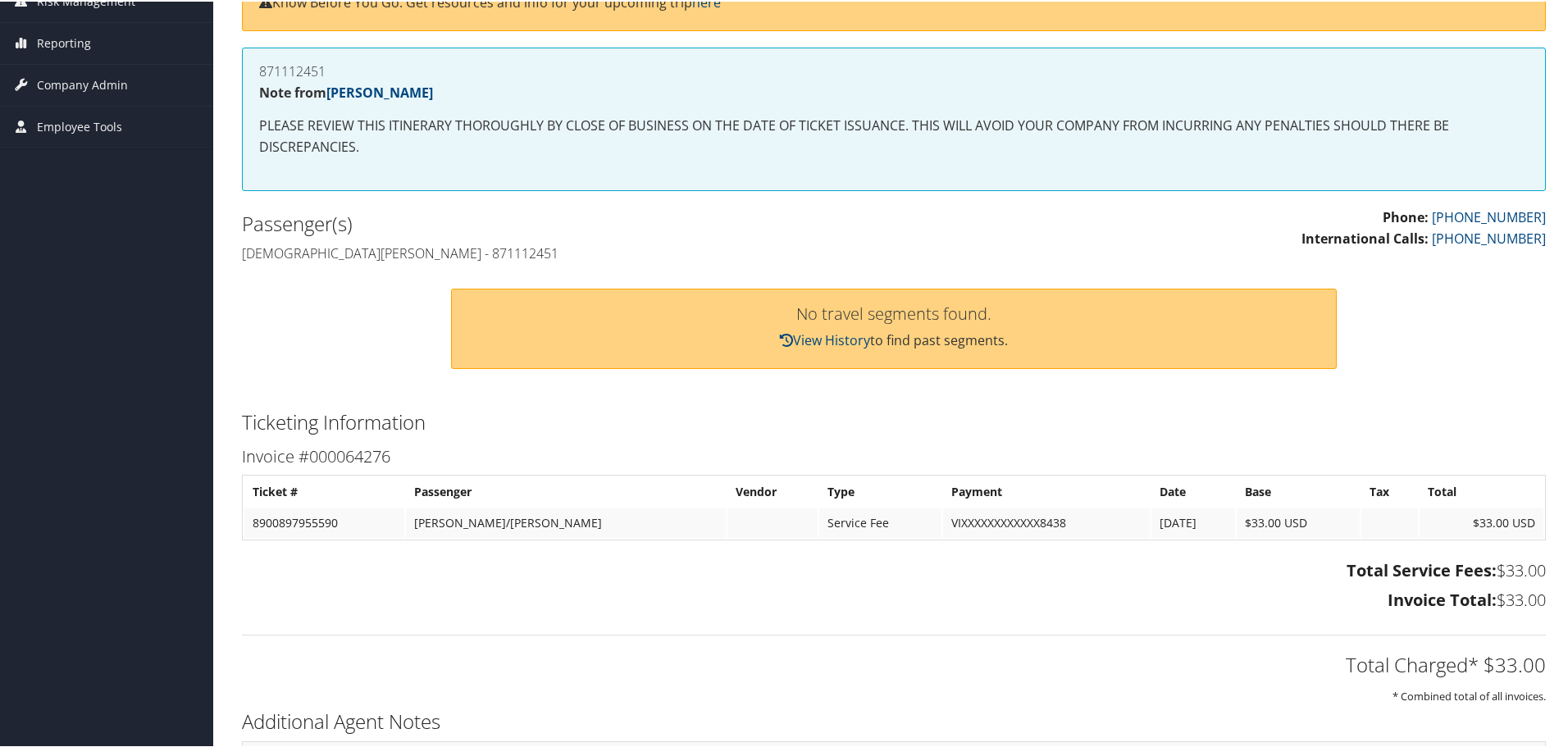
click at [434, 251] on h4 "[DEMOGRAPHIC_DATA][PERSON_NAME] - 871112451" at bounding box center [561, 251] width 639 height 18
copy h4 "871112451"
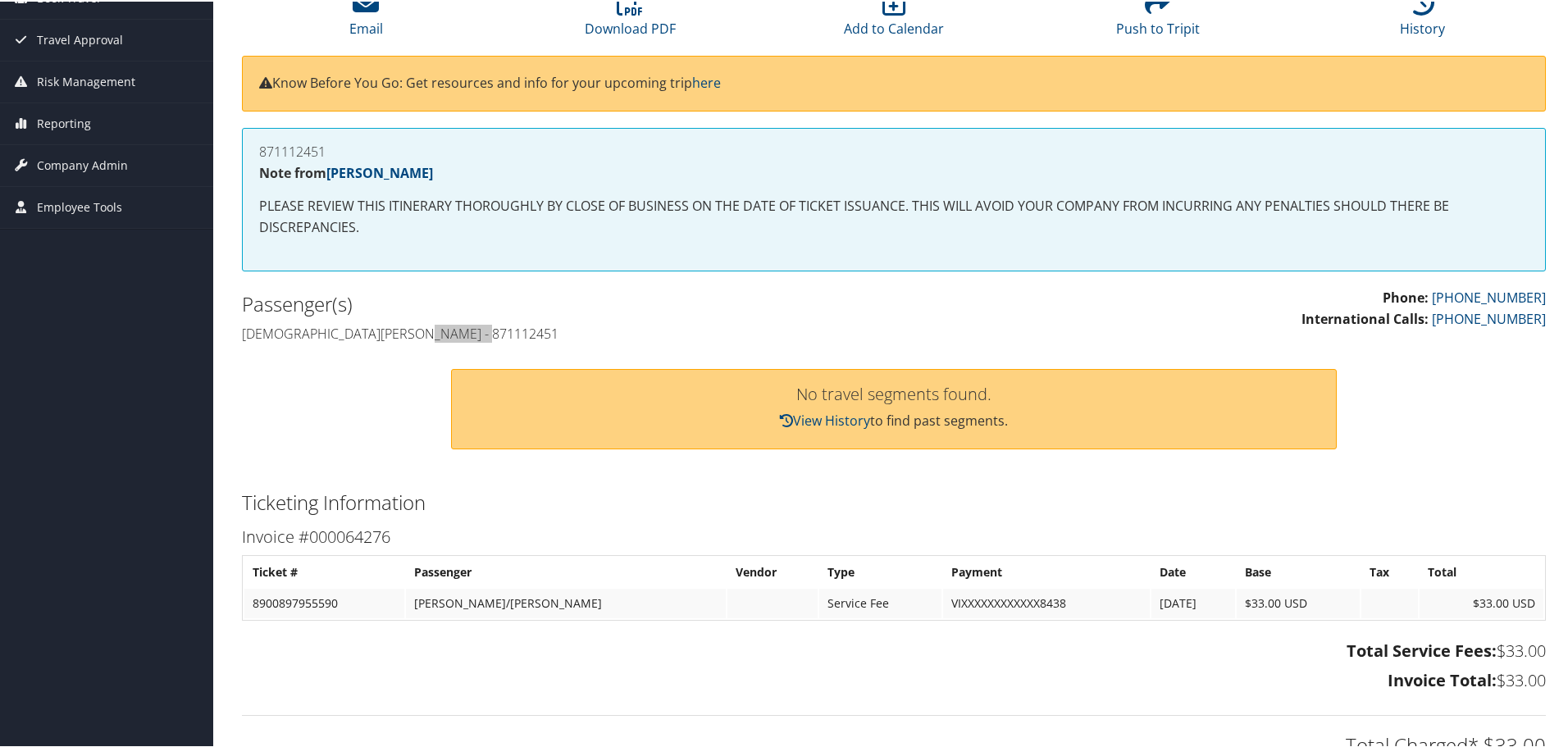
scroll to position [0, 0]
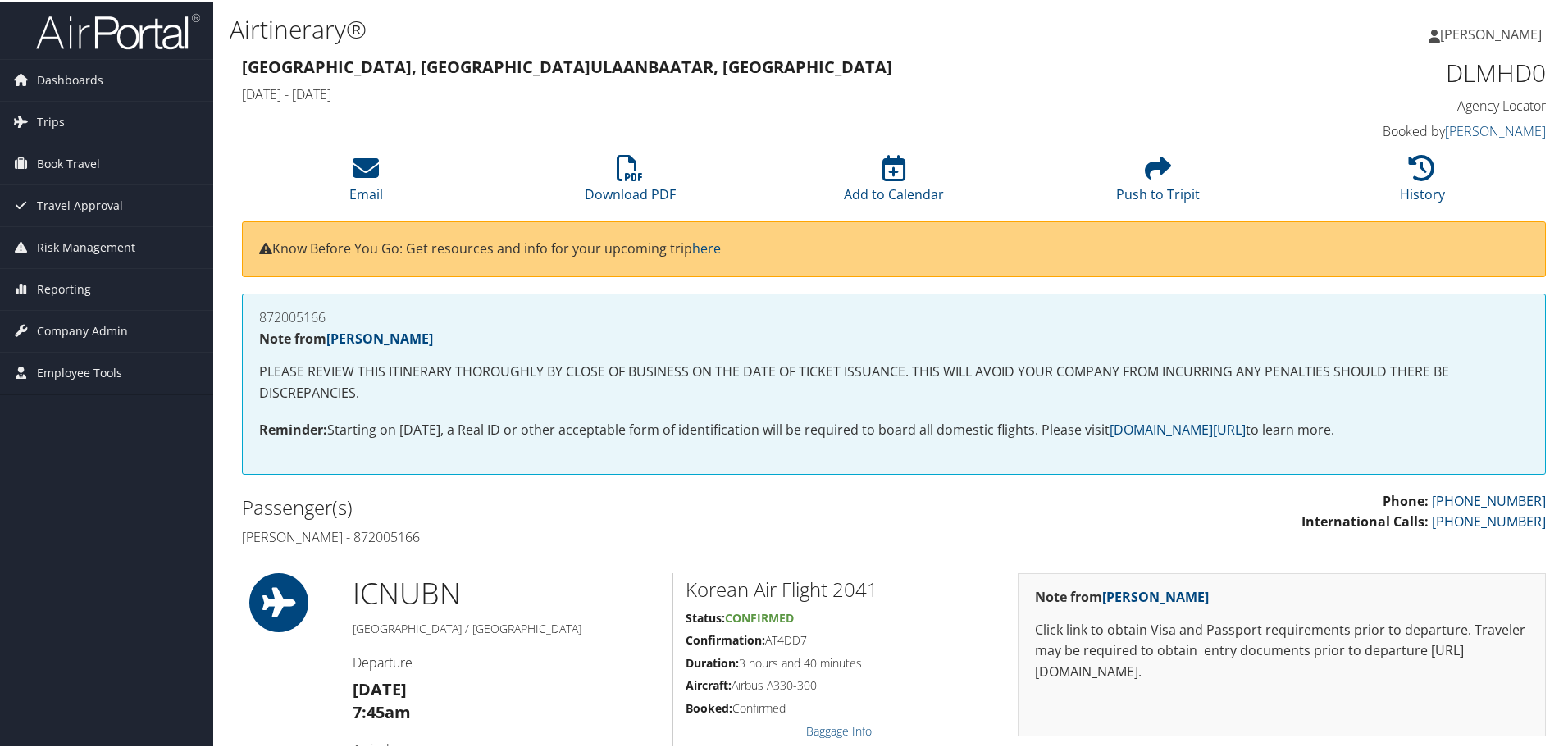
click at [356, 538] on h4 "[PERSON_NAME] - 872005166" at bounding box center [561, 534] width 639 height 18
copy h4 "872005166"
